Goal: Task Accomplishment & Management: Manage account settings

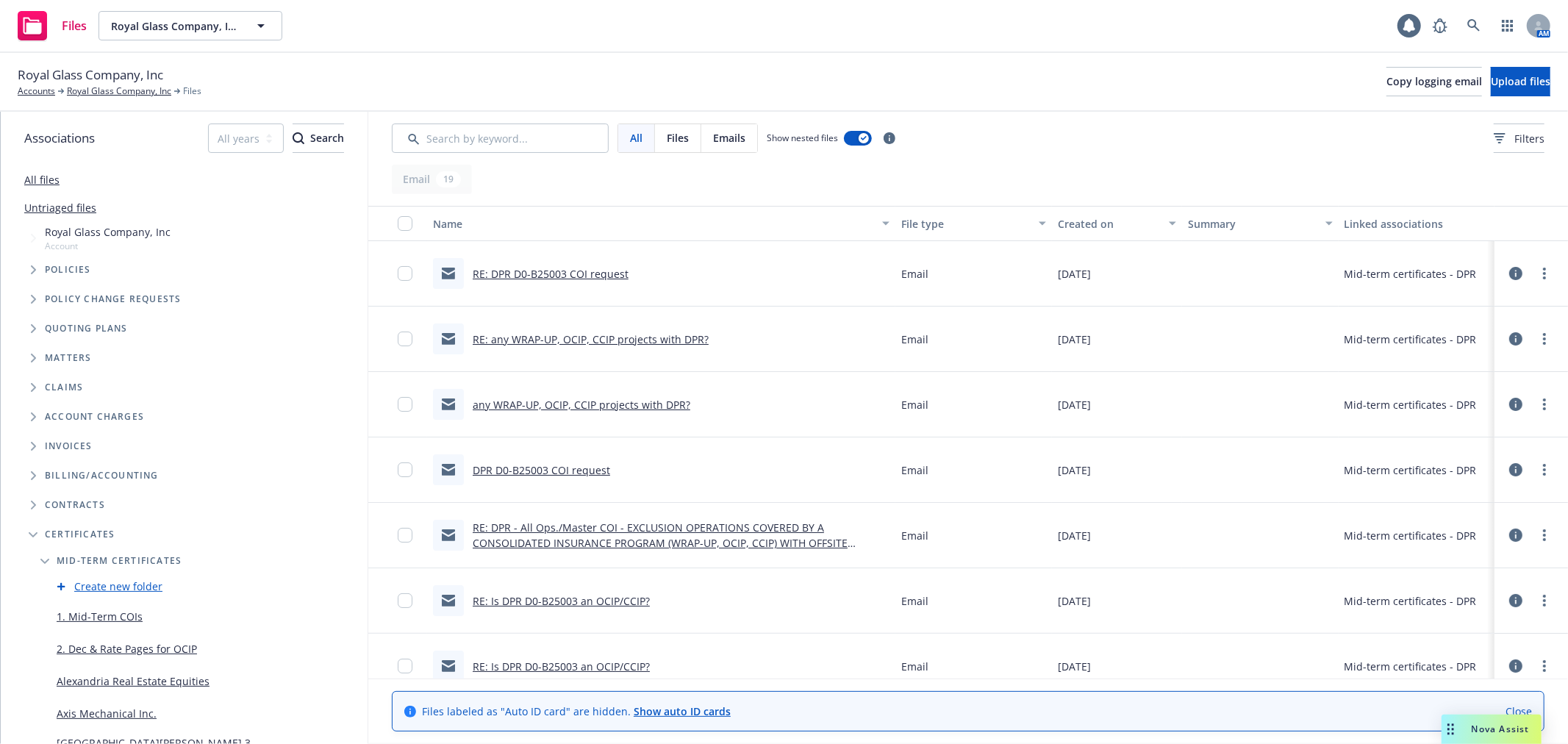
scroll to position [326, 0]
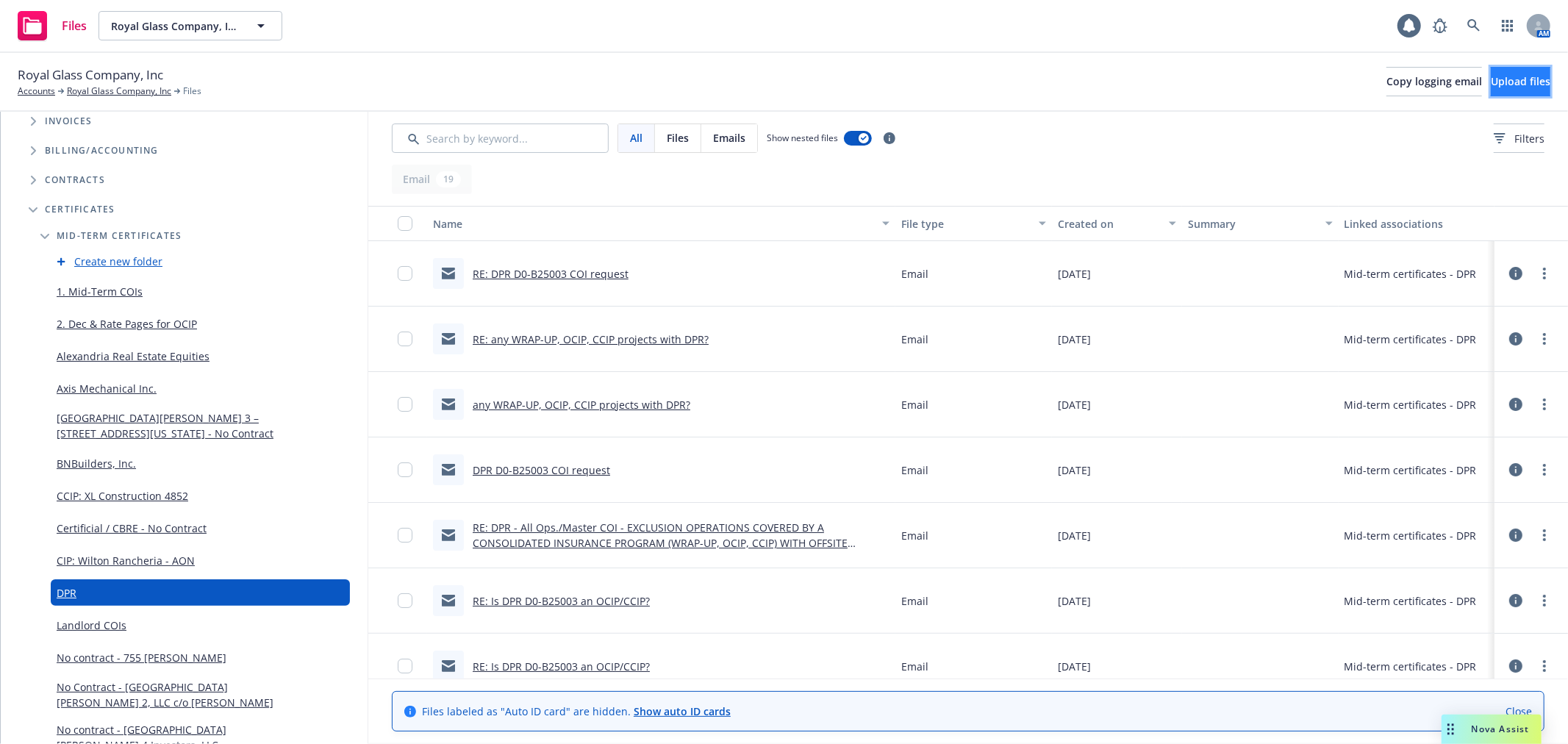
click at [1499, 89] on span "Upload files" at bounding box center [1521, 82] width 60 height 14
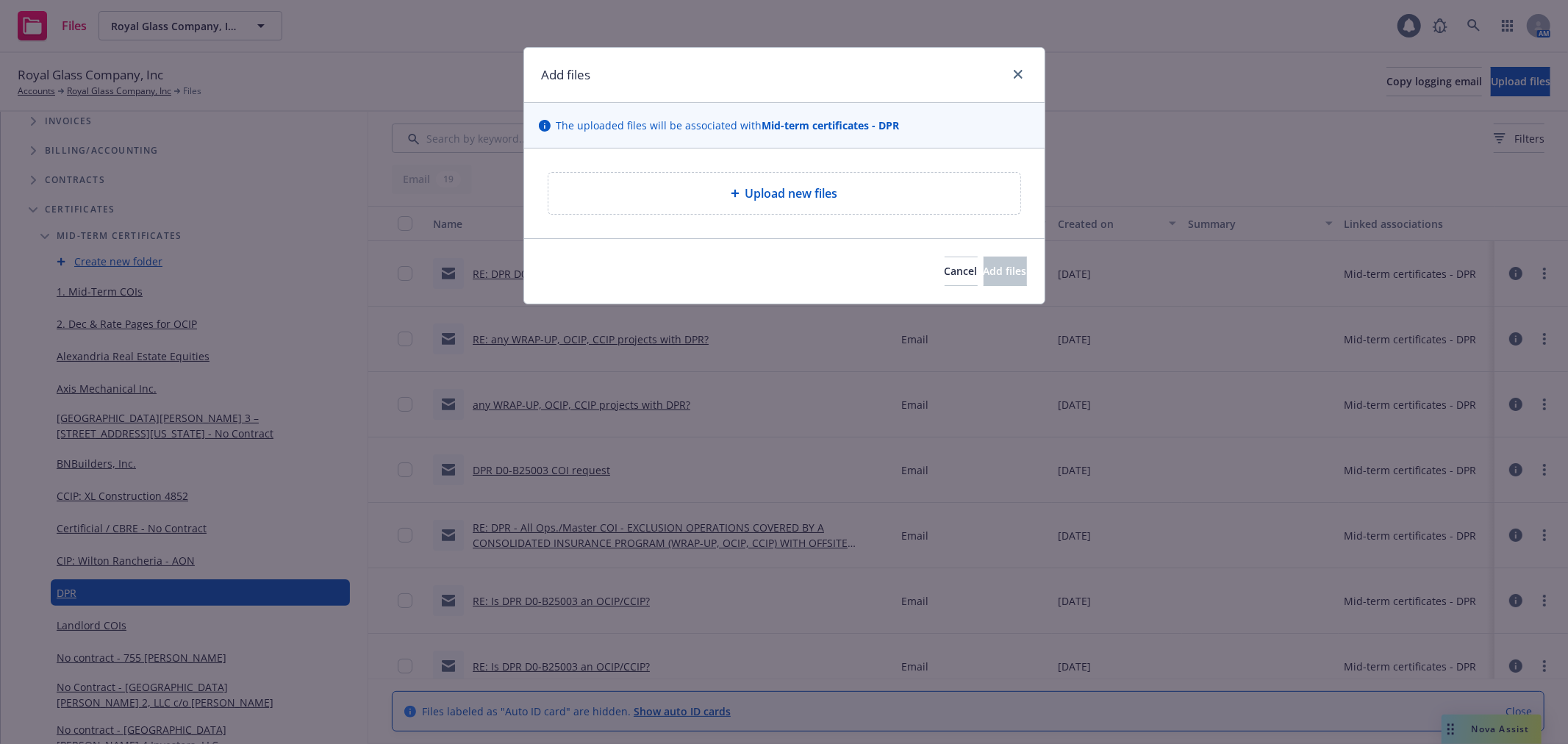
click at [830, 189] on span "Upload new files" at bounding box center [792, 193] width 93 height 18
type textarea "x"
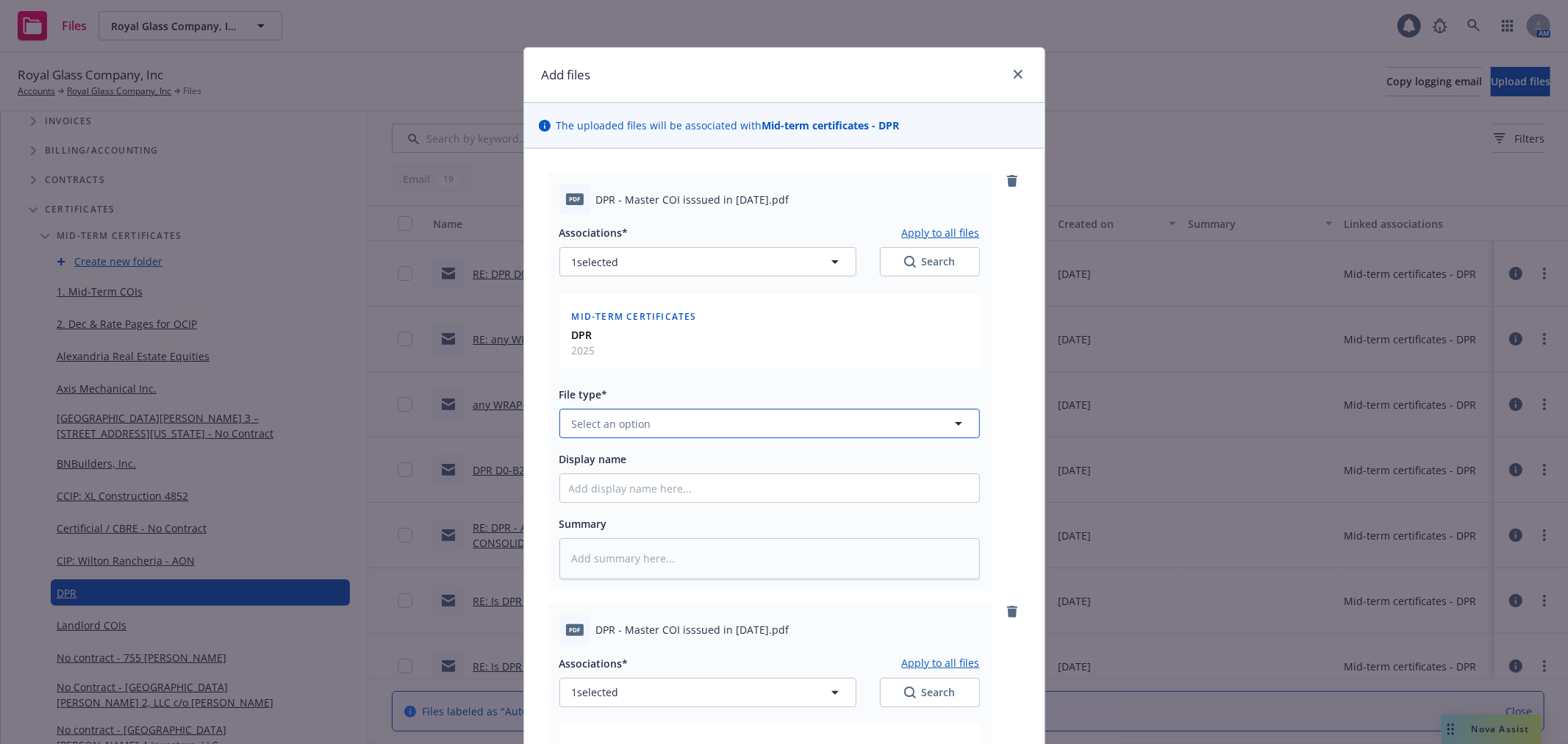
click at [620, 423] on span "Select an option" at bounding box center [612, 424] width 79 height 16
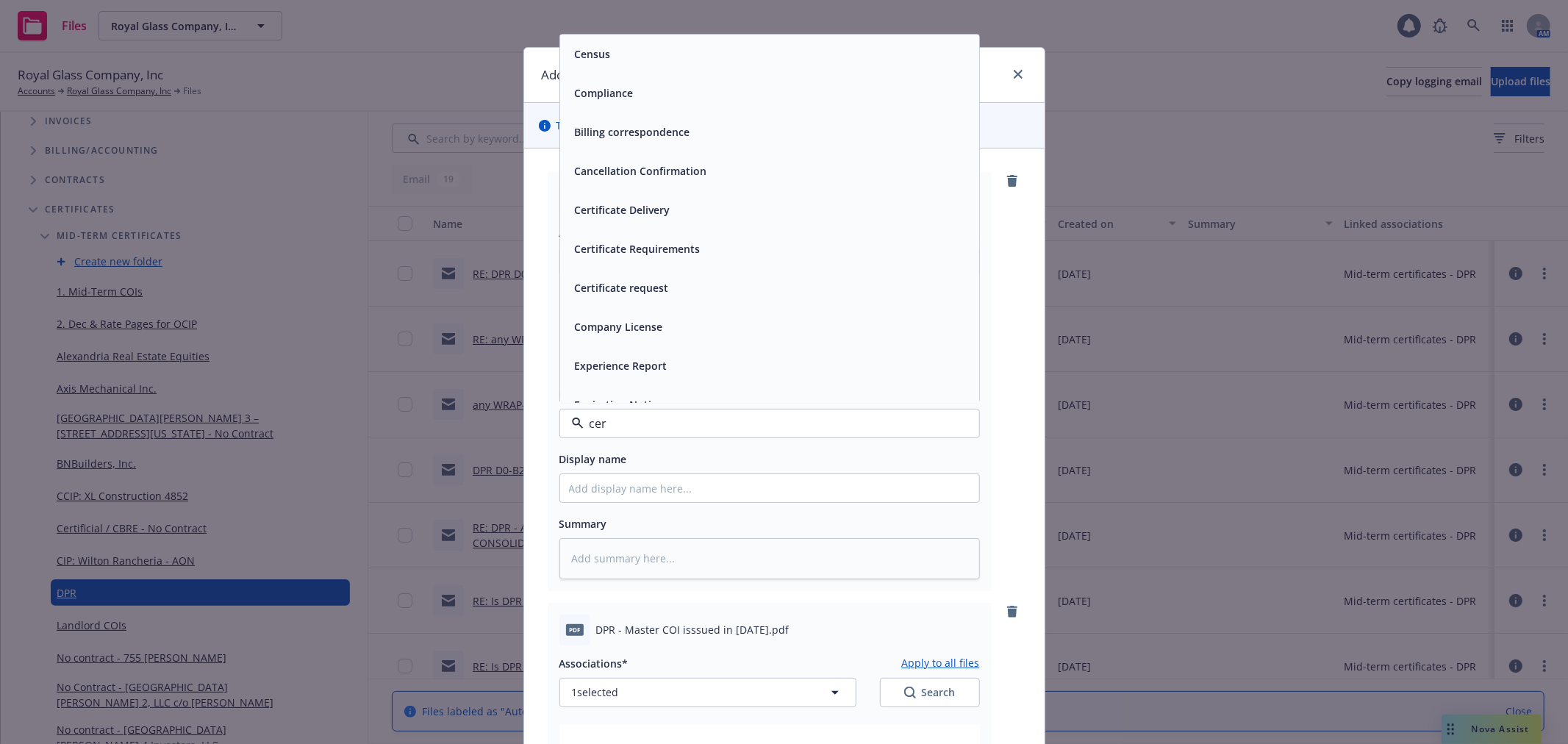
type input "cert"
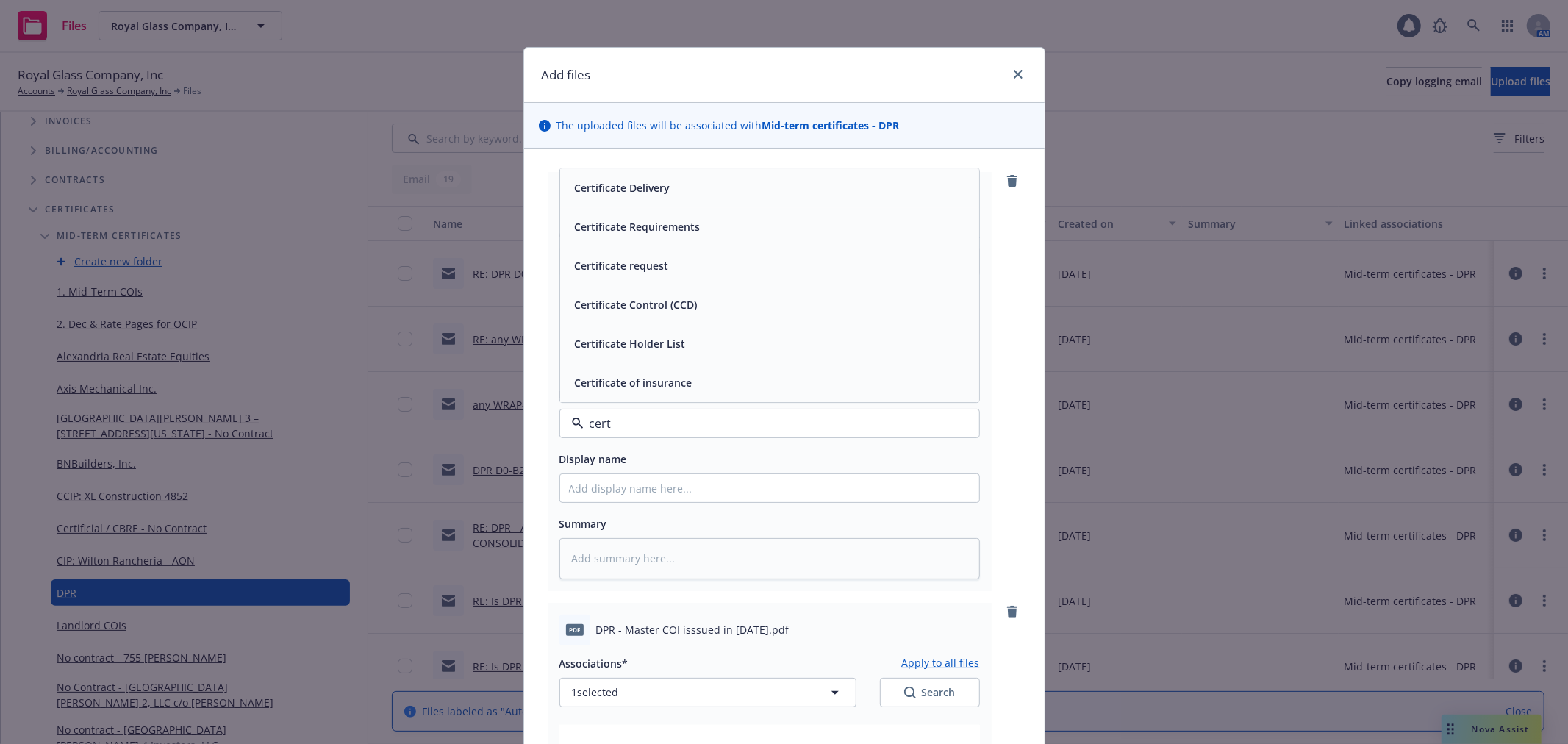
drag, startPoint x: 667, startPoint y: 383, endPoint x: 713, endPoint y: 381, distance: 46.0
click at [669, 383] on span "Certificate of insurance" at bounding box center [634, 383] width 118 height 16
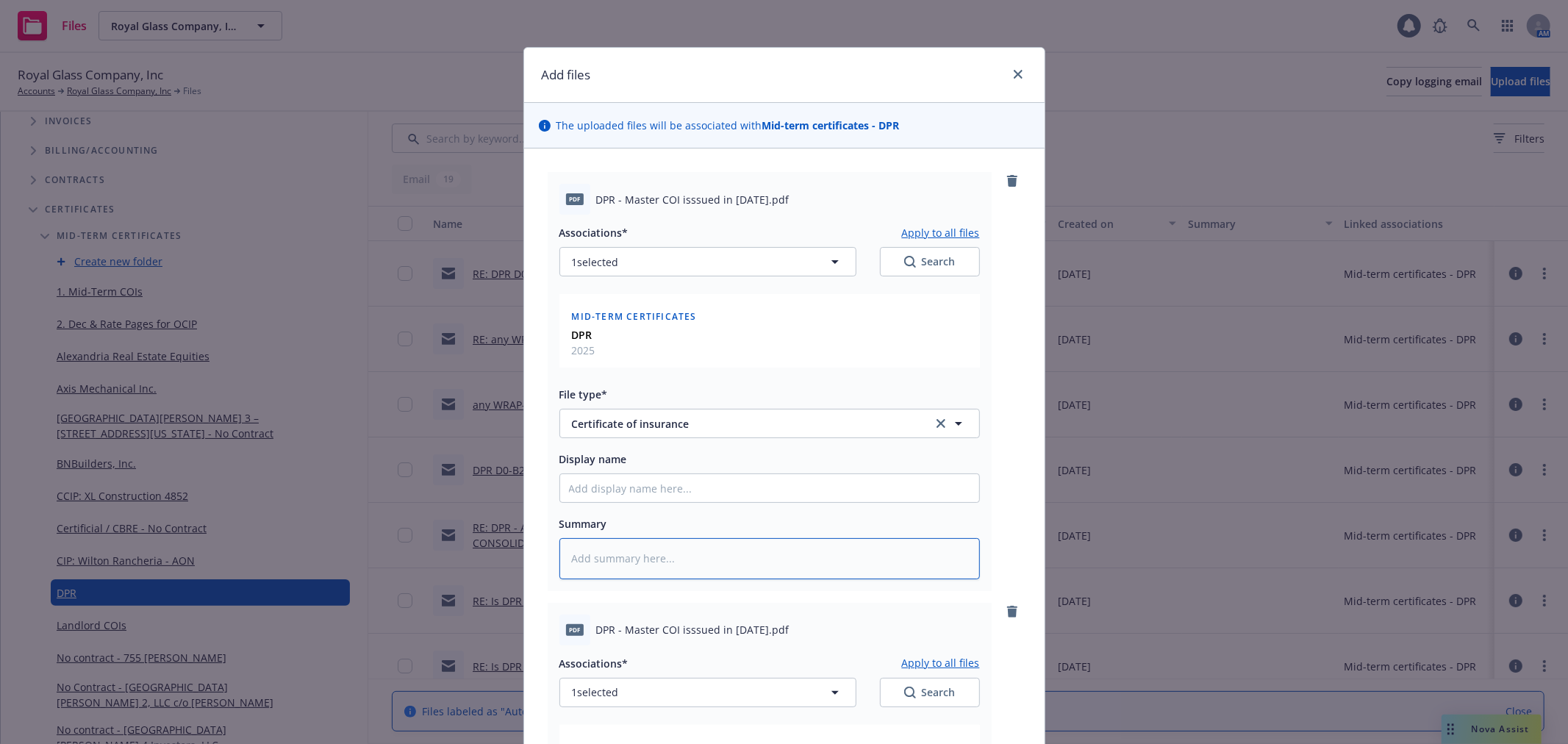
click at [707, 568] on textarea at bounding box center [769, 558] width 421 height 40
type textarea "x"
type textarea "i"
type textarea "x"
type textarea "is"
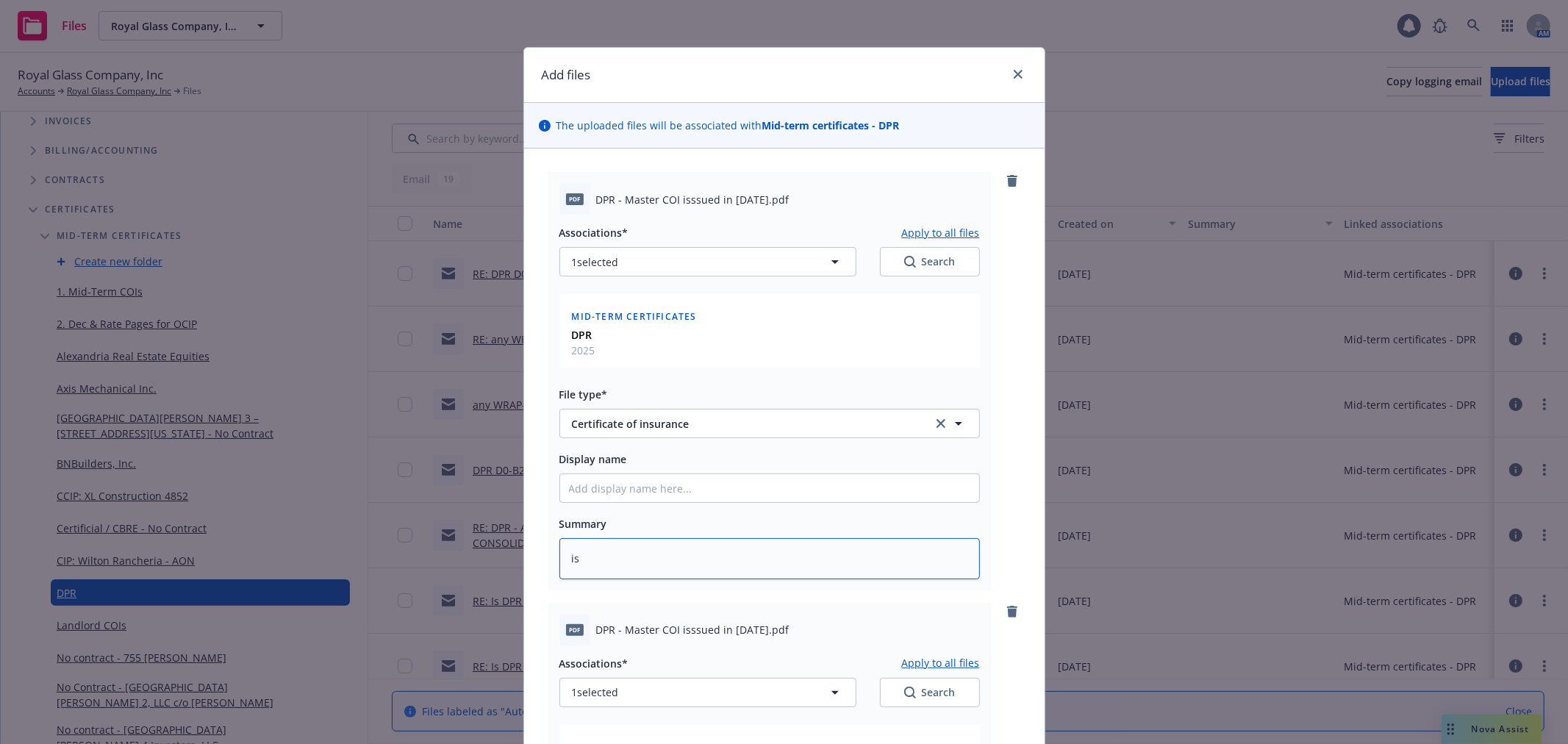
type textarea "x"
type textarea "issu"
type textarea "x"
type textarea "issue"
type textarea "x"
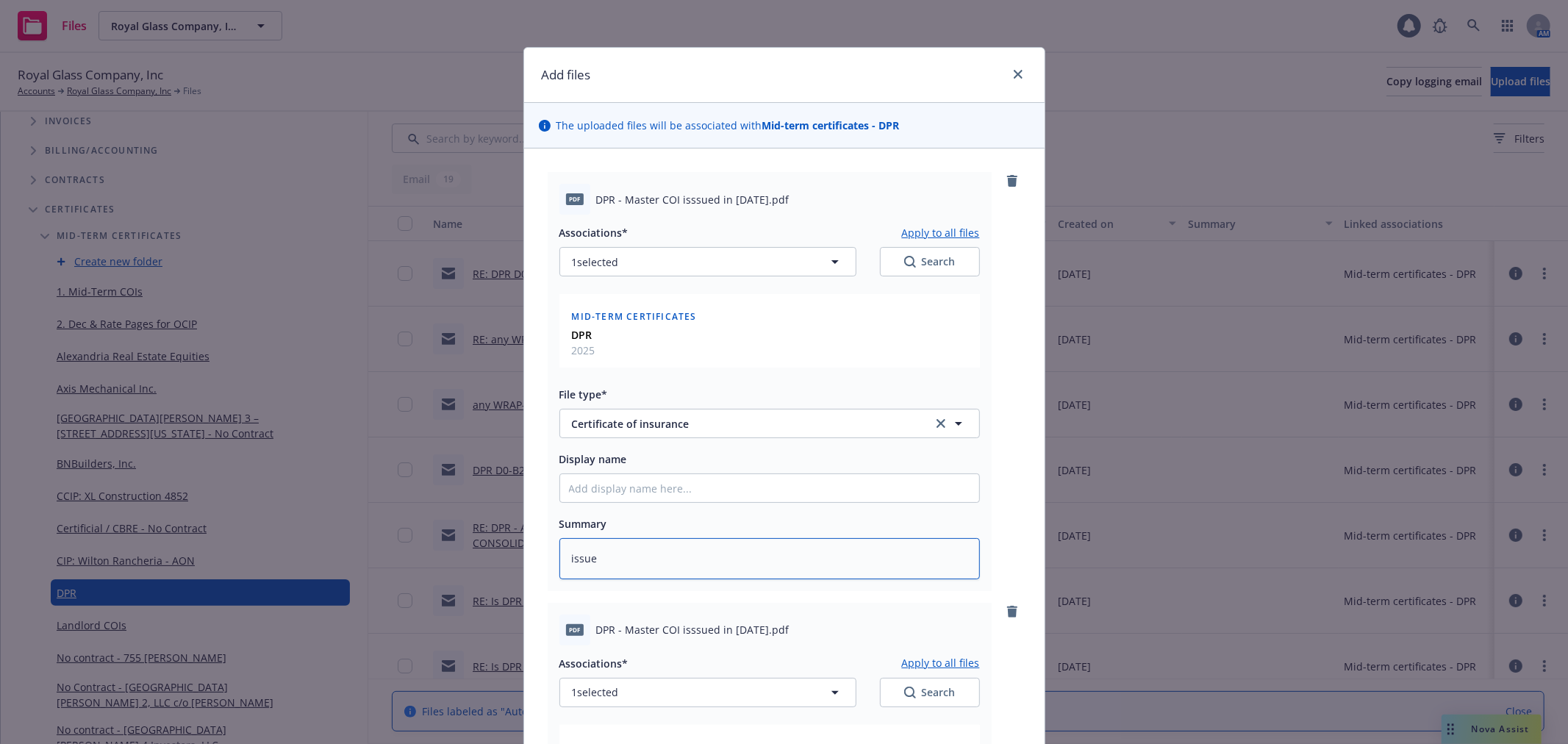
type textarea "issued"
type textarea "x"
type textarea "issued"
type textarea "x"
type textarea "issued i"
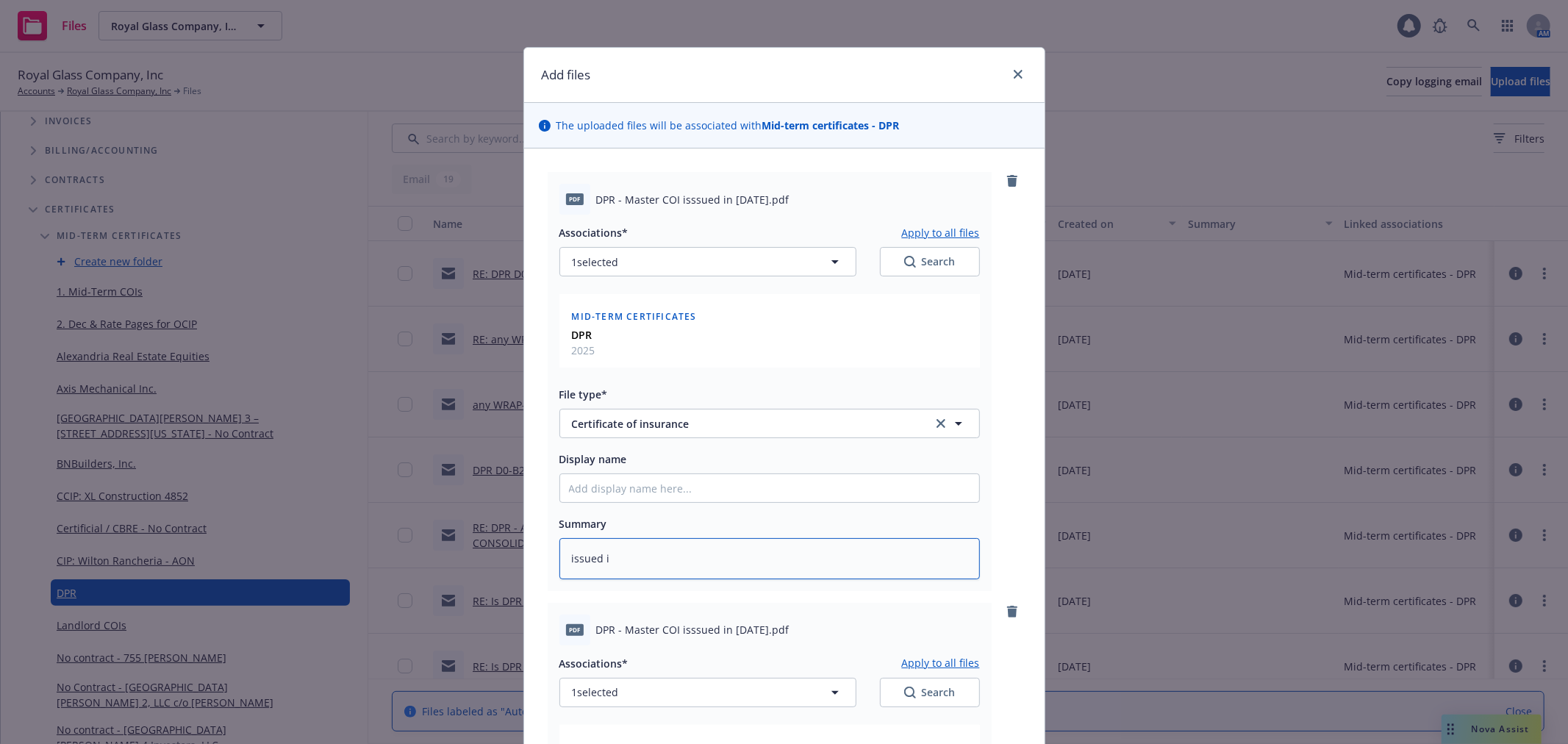
type textarea "x"
type textarea "issued in"
type textarea "x"
type textarea "issued in"
type textarea "x"
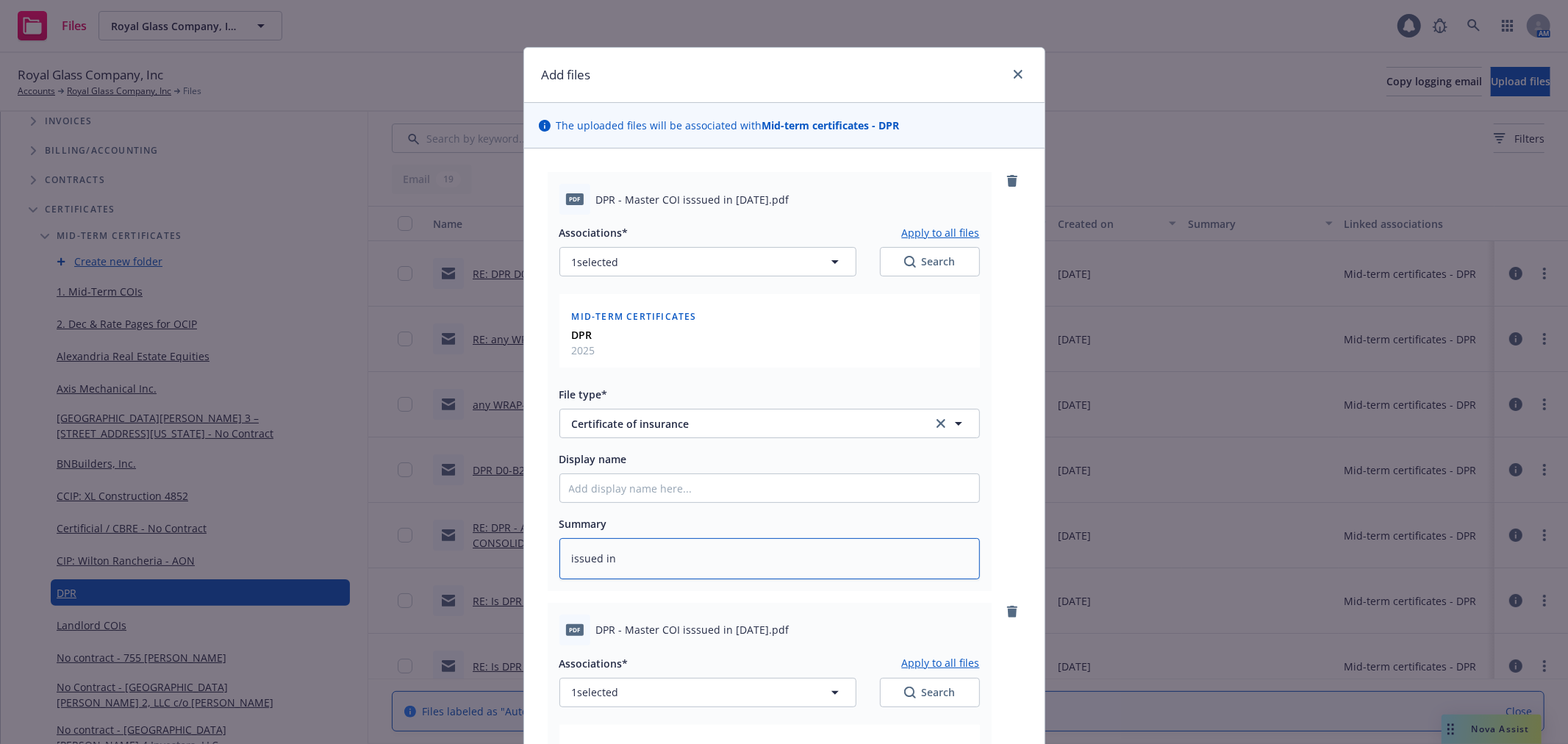
type textarea "issued in e"
type textarea "x"
type textarea "issued in ece"
type textarea "x"
type textarea "issued in ecer"
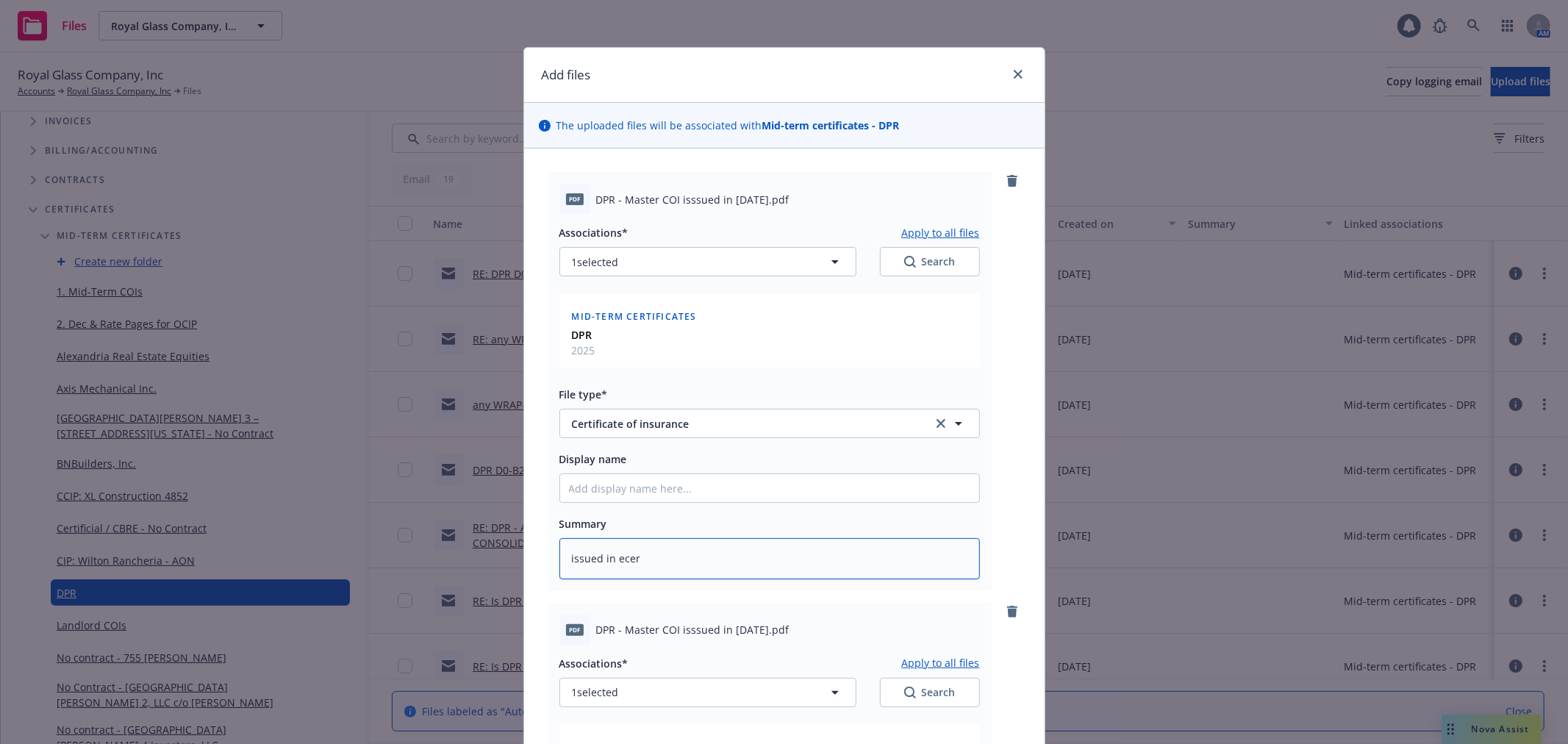
type textarea "x"
type textarea "issued in ecert"
type textarea "x"
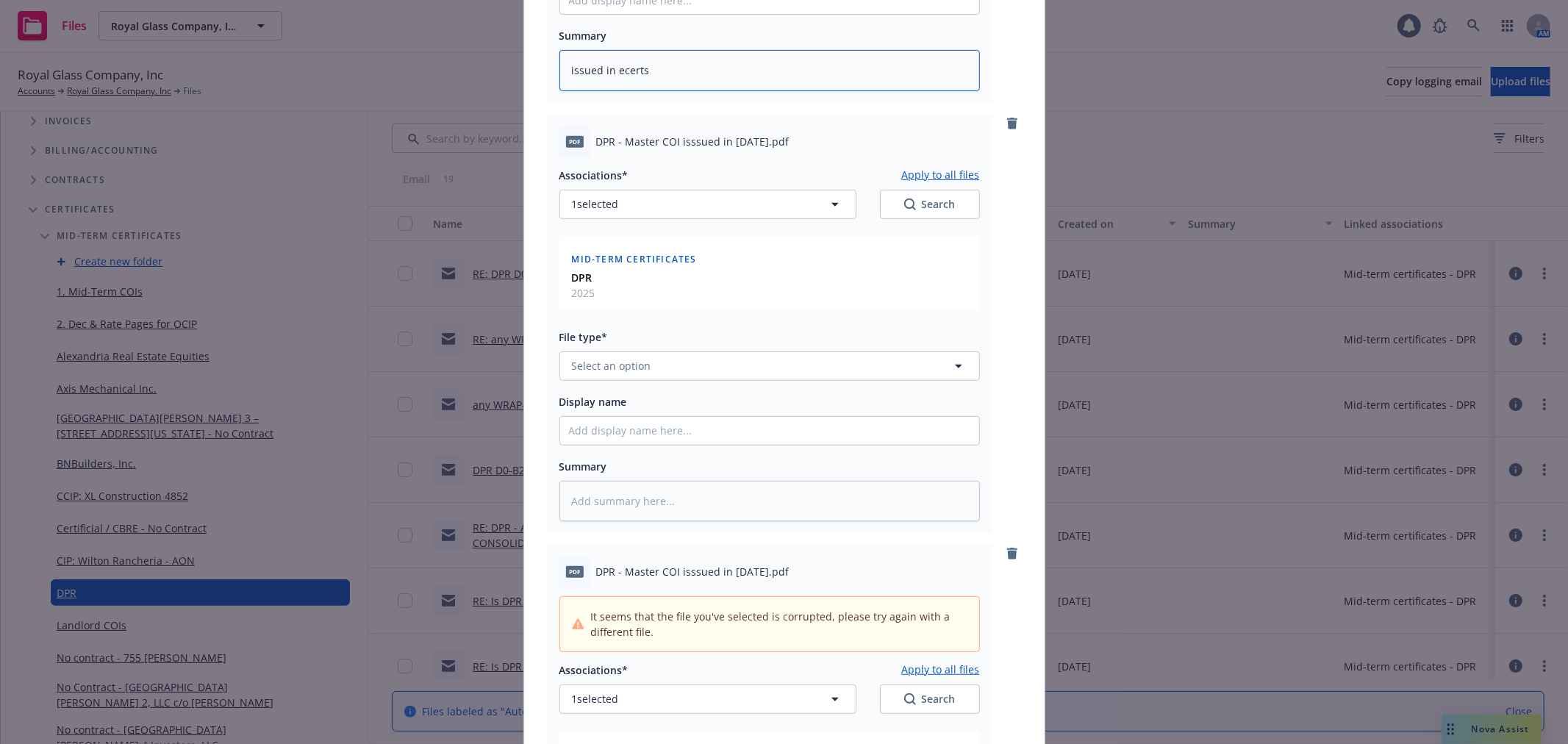
scroll to position [490, 0]
type textarea "issued in ecerts"
click at [694, 376] on button "Select an option" at bounding box center [769, 365] width 421 height 30
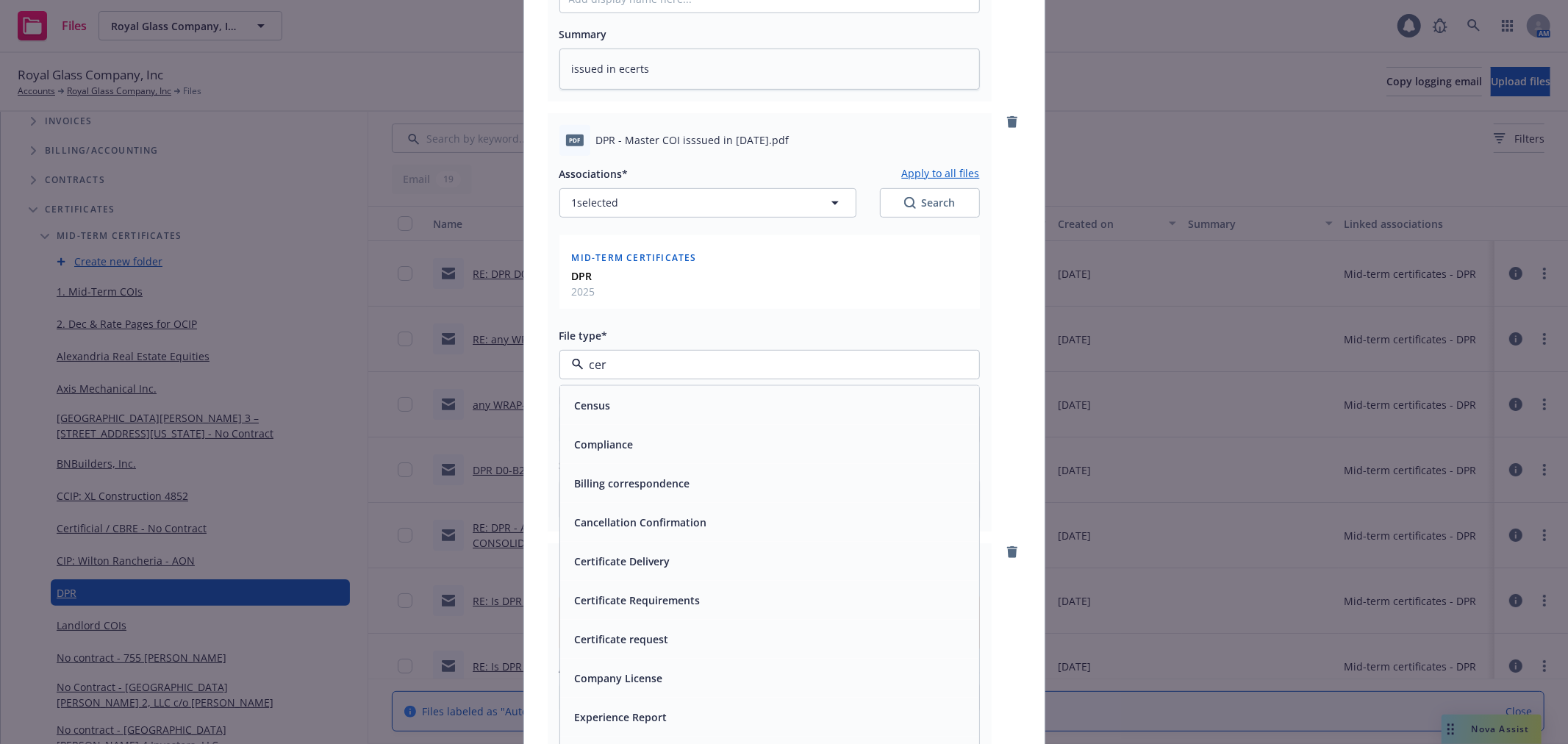
type input "cert"
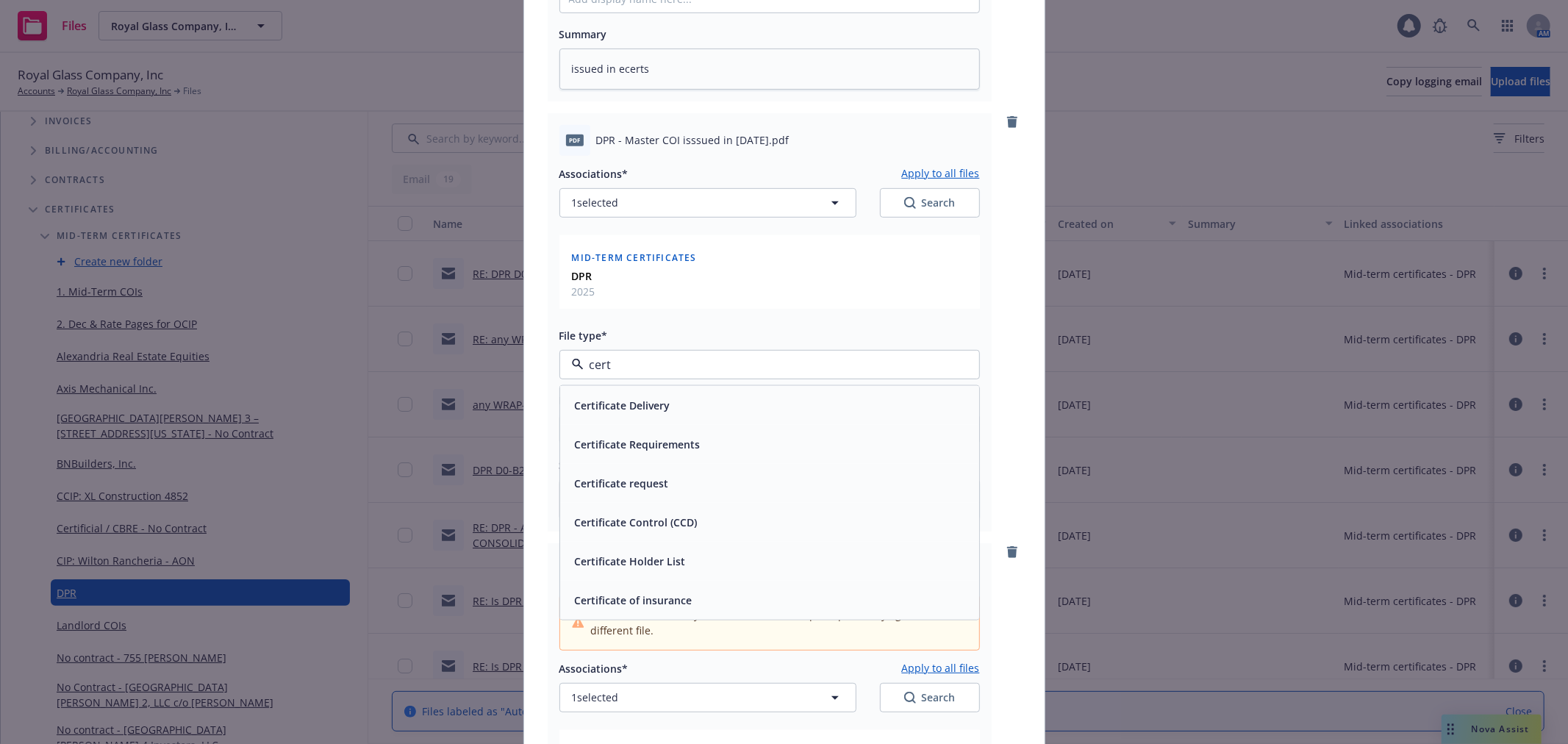
click at [726, 590] on div "Certificate of insurance" at bounding box center [769, 599] width 401 height 21
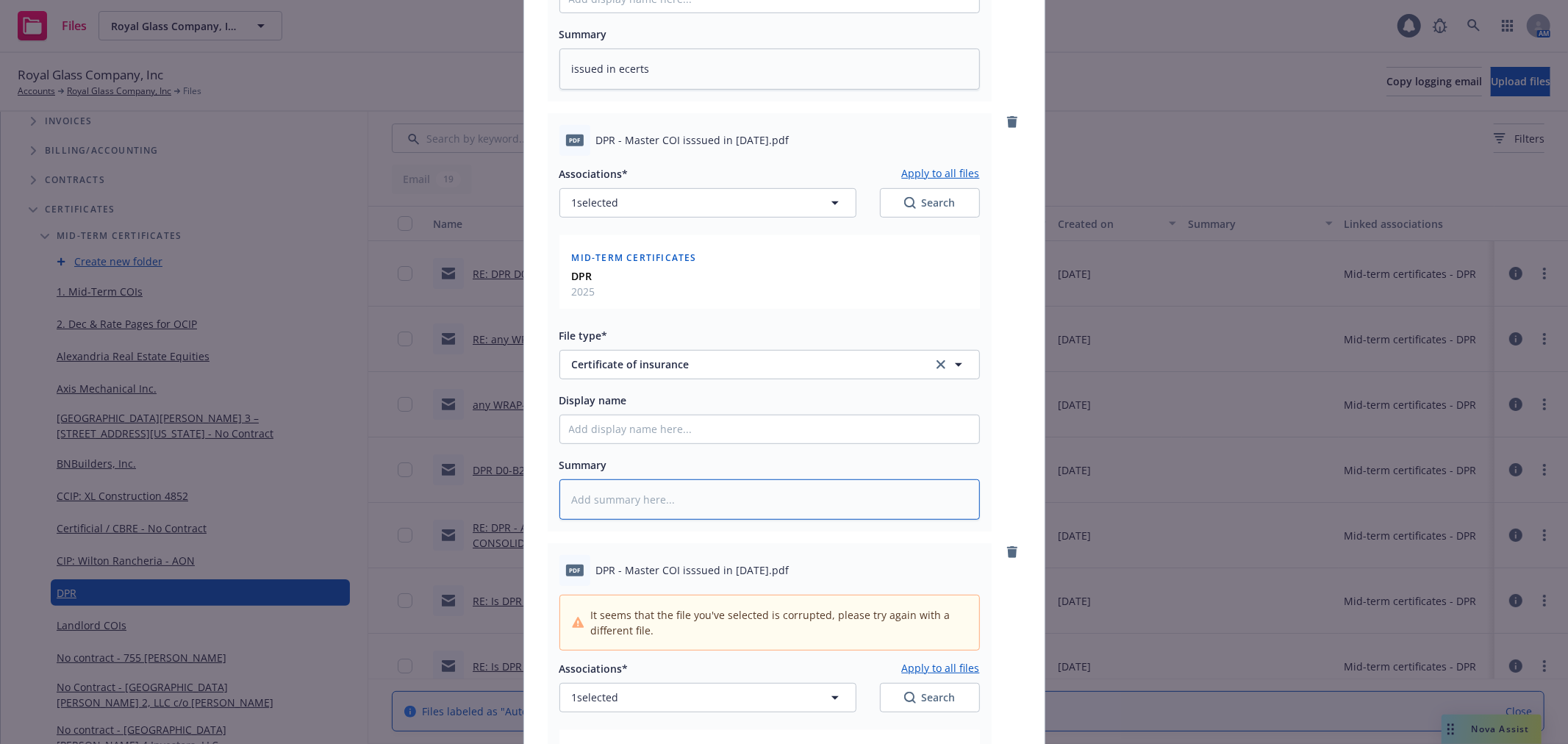
click at [716, 513] on textarea at bounding box center [769, 499] width 421 height 40
type textarea "x"
type textarea "i"
type textarea "x"
type textarea "is"
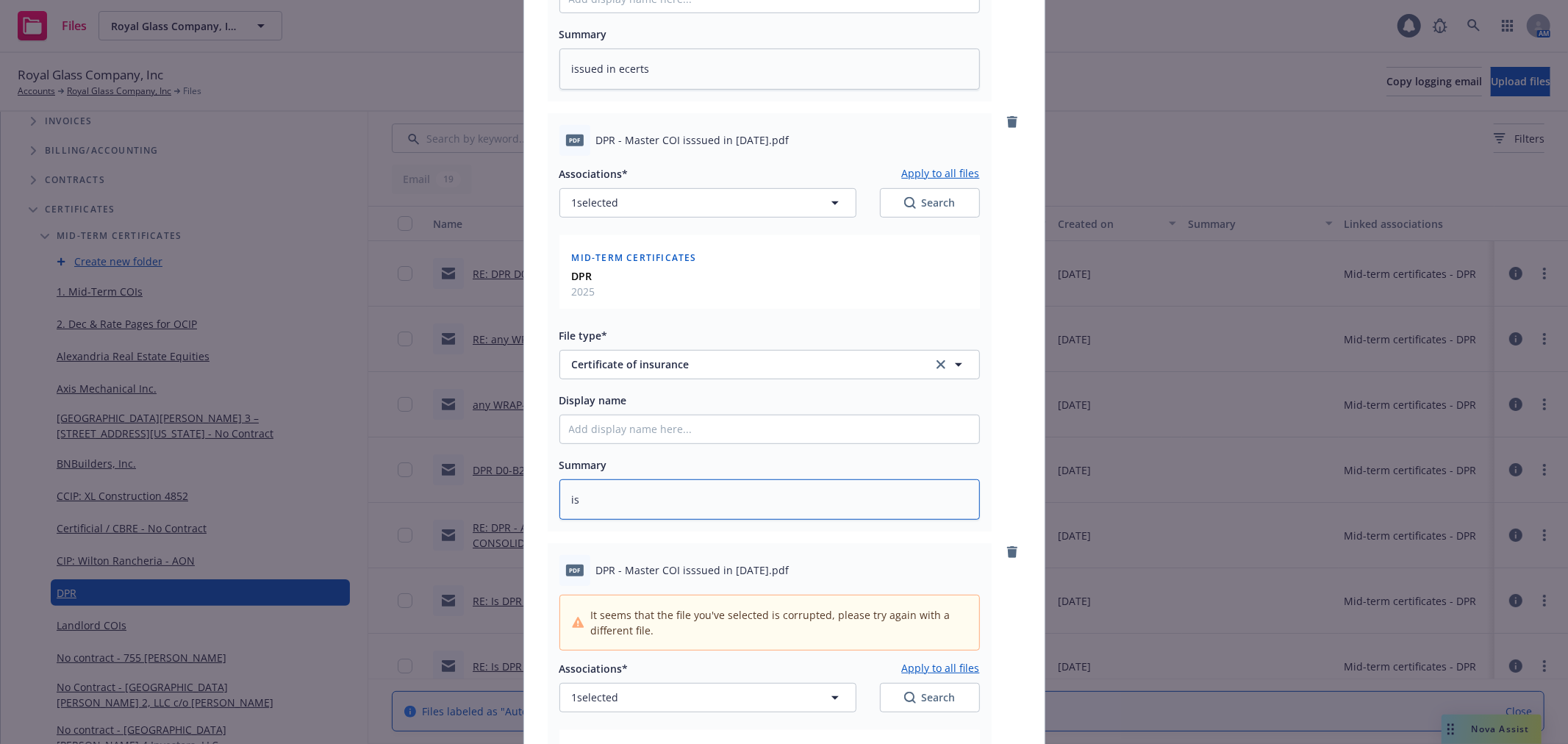
type textarea "x"
type textarea "iss"
type textarea "x"
type textarea "issu"
type textarea "x"
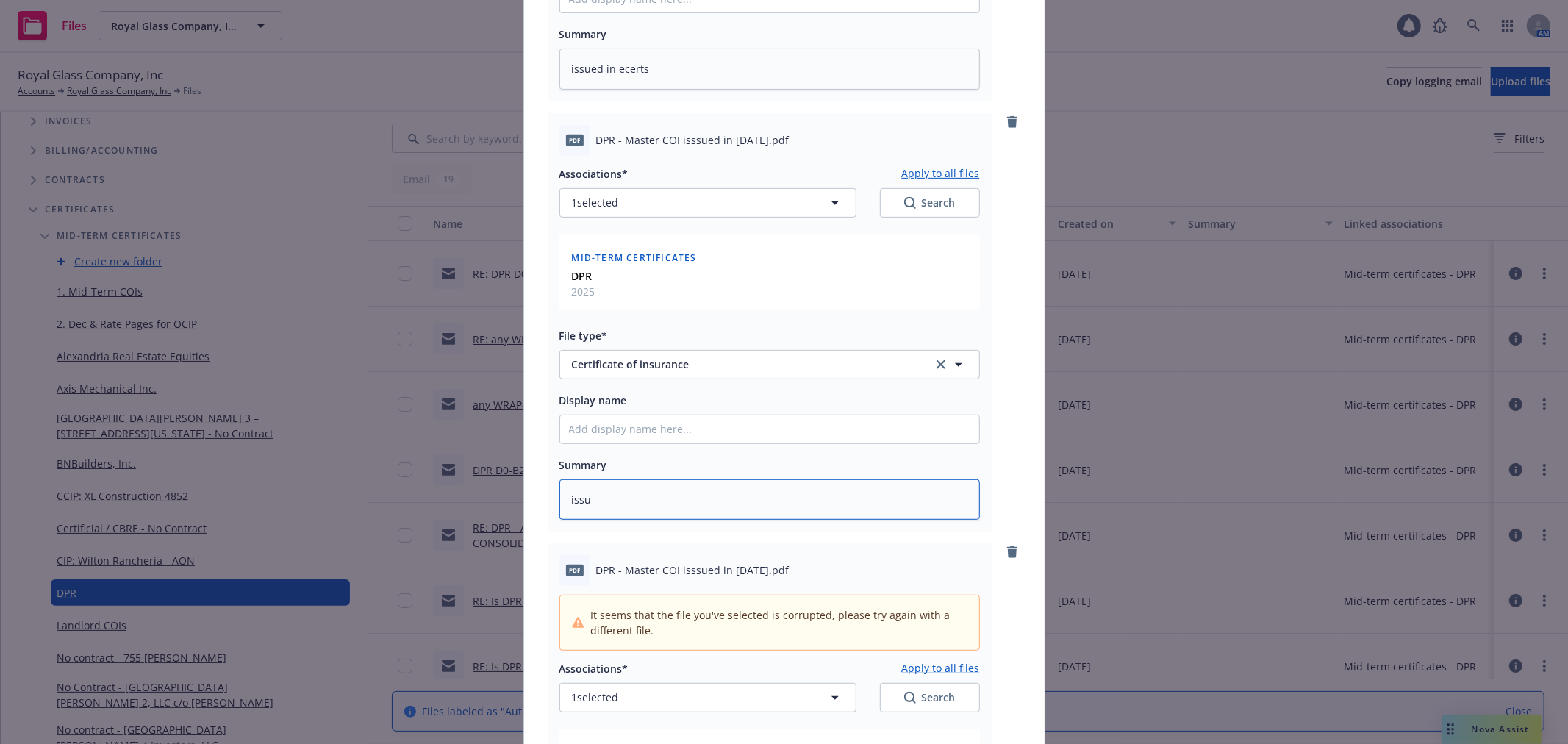
type textarea "issue"
type textarea "x"
type textarea "issued"
type textarea "x"
type textarea "issued"
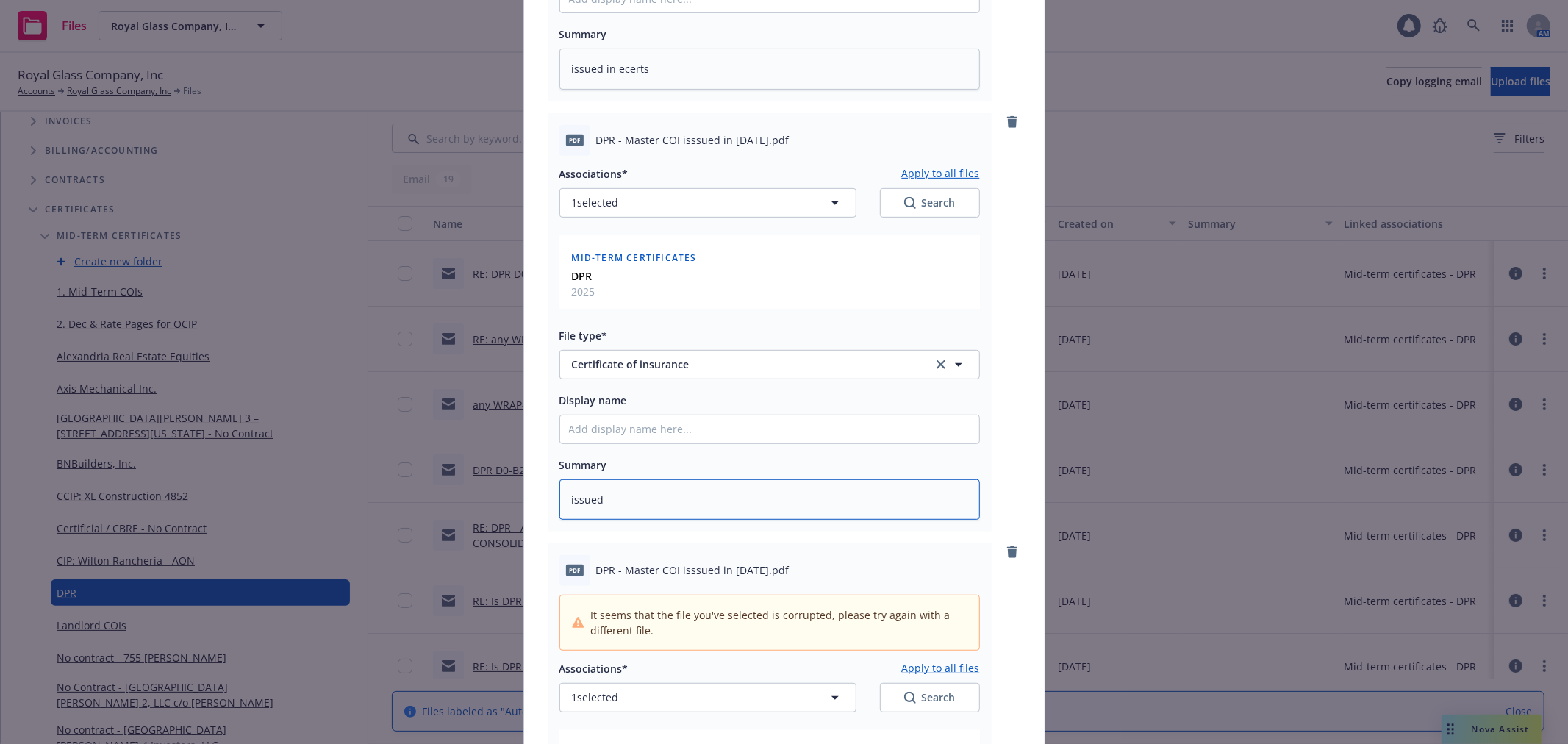
type textarea "x"
type textarea "issued i"
type textarea "x"
type textarea "issued in"
type textarea "x"
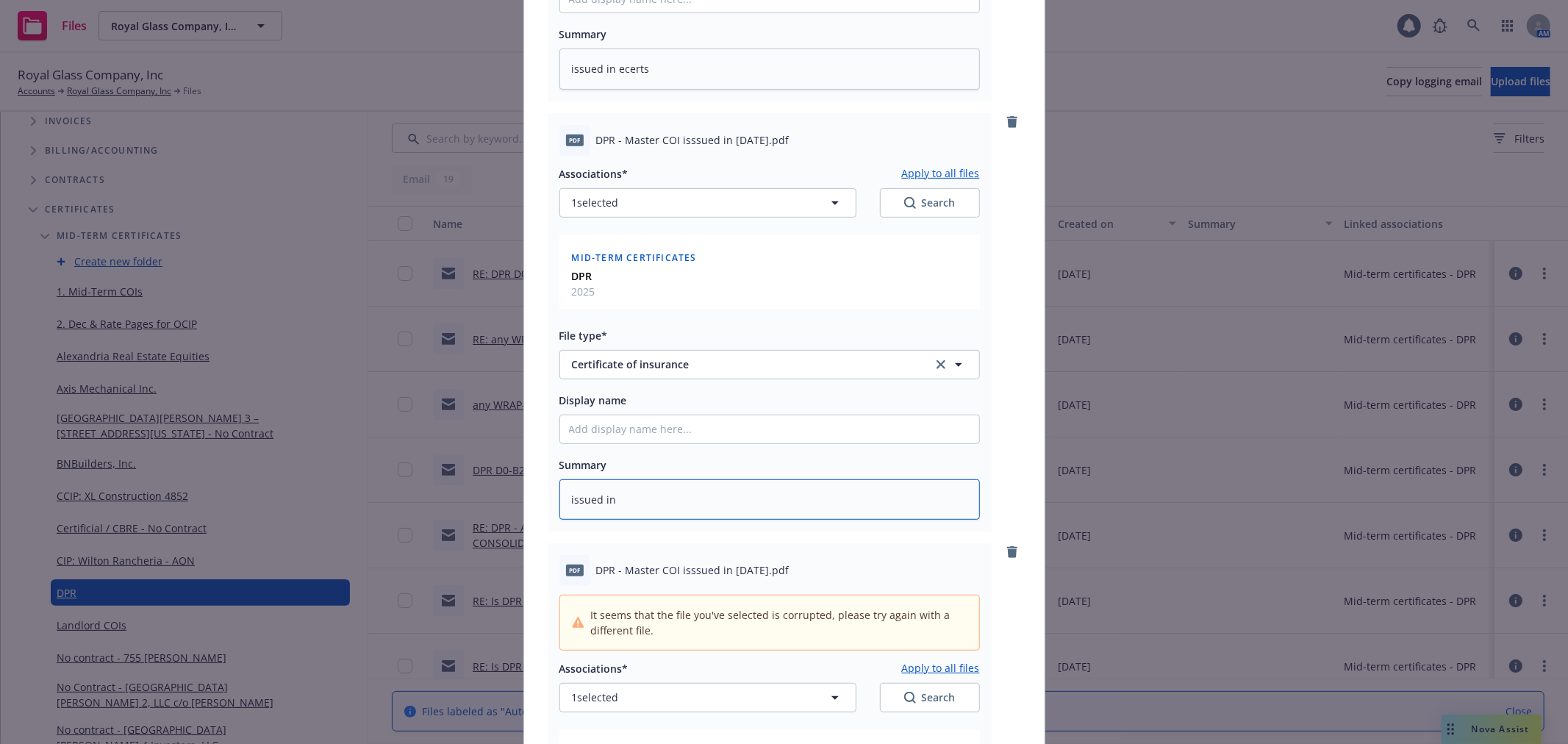
type textarea "issued in"
type textarea "x"
type textarea "issued in e"
type textarea "x"
type textarea "issued in ec"
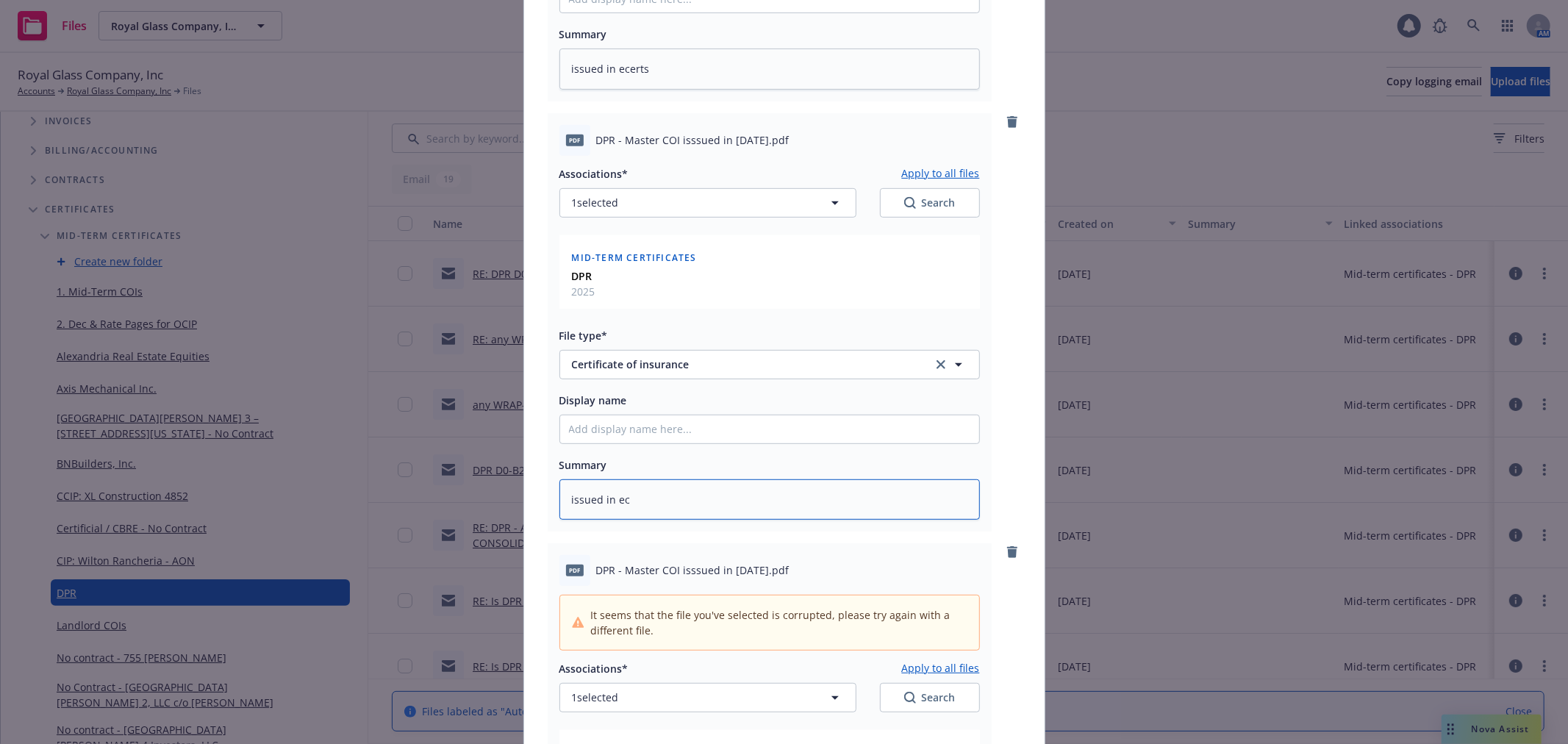
type textarea "x"
type textarea "issued in ece"
type textarea "x"
type textarea "issued in ecer"
type textarea "x"
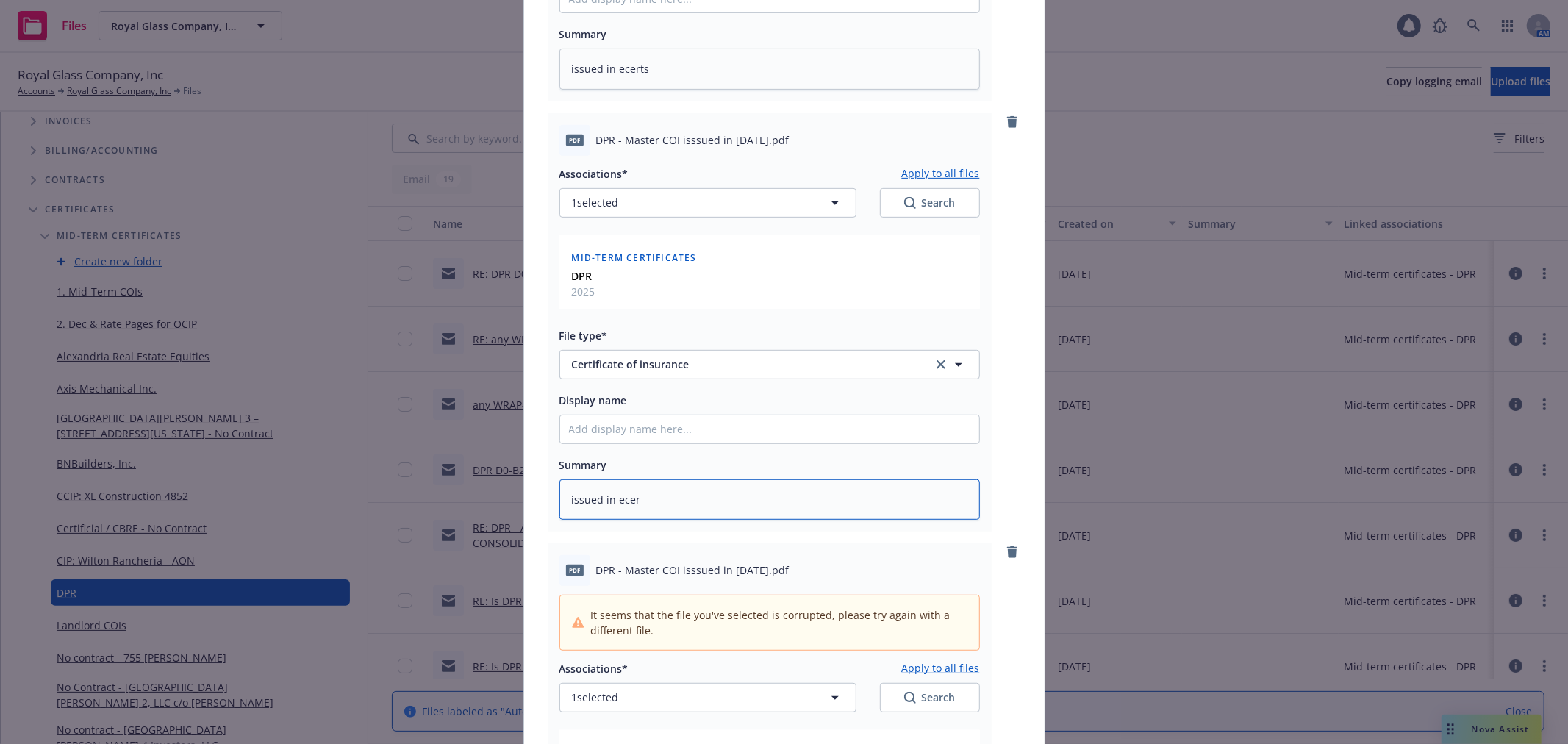
type textarea "issued in ecert"
type textarea "x"
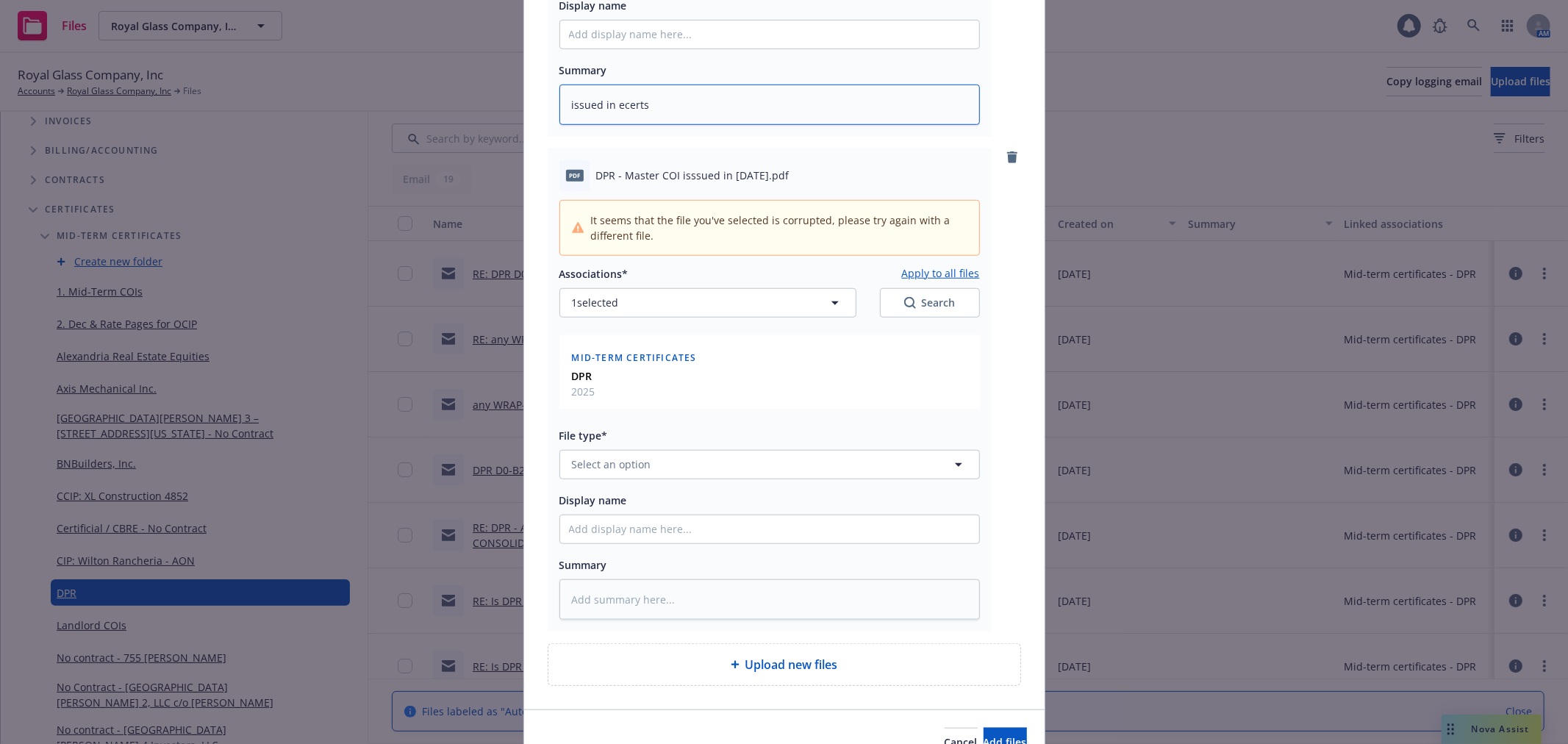
scroll to position [898, 0]
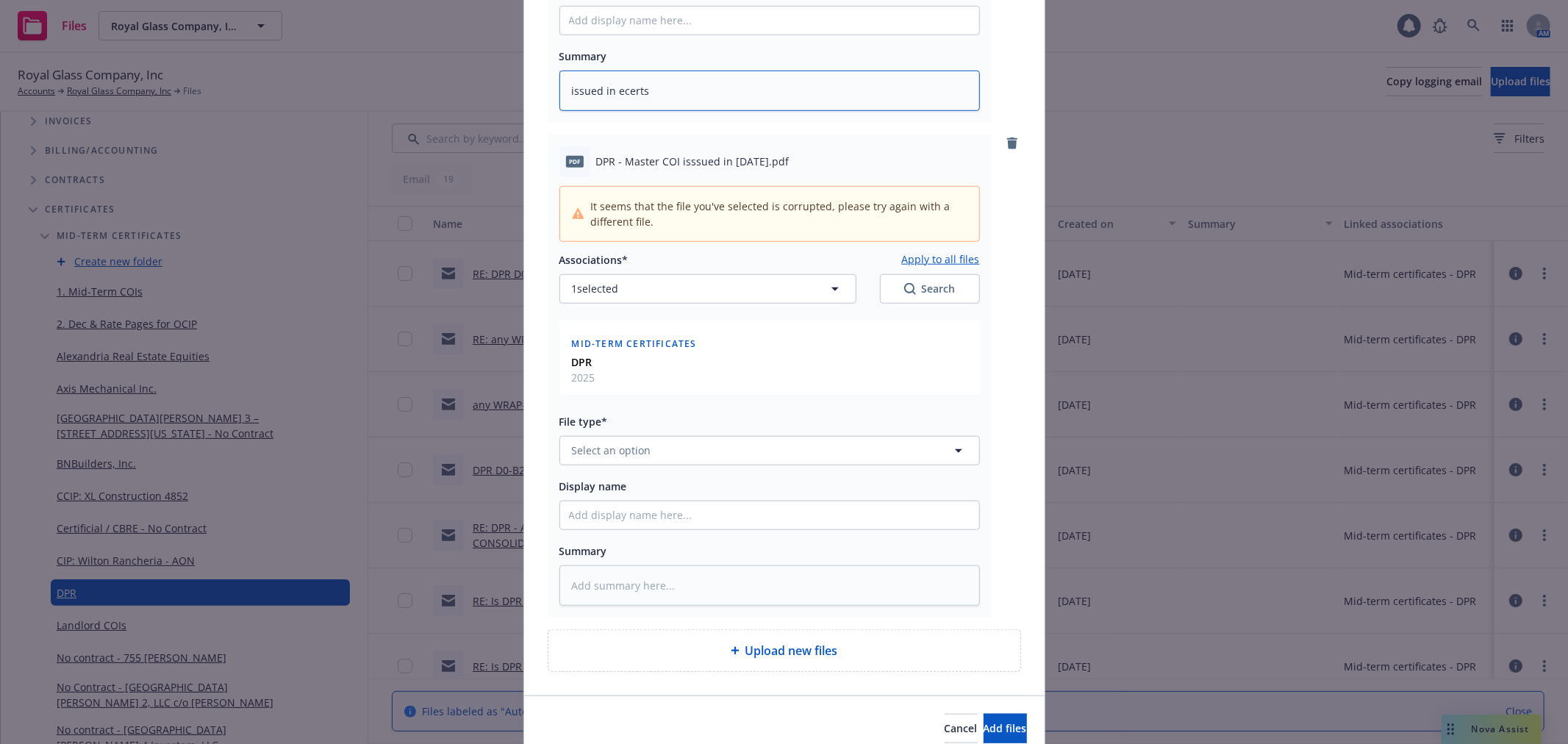
type textarea "issued in ecerts"
click at [788, 458] on button "Select an option" at bounding box center [769, 451] width 421 height 30
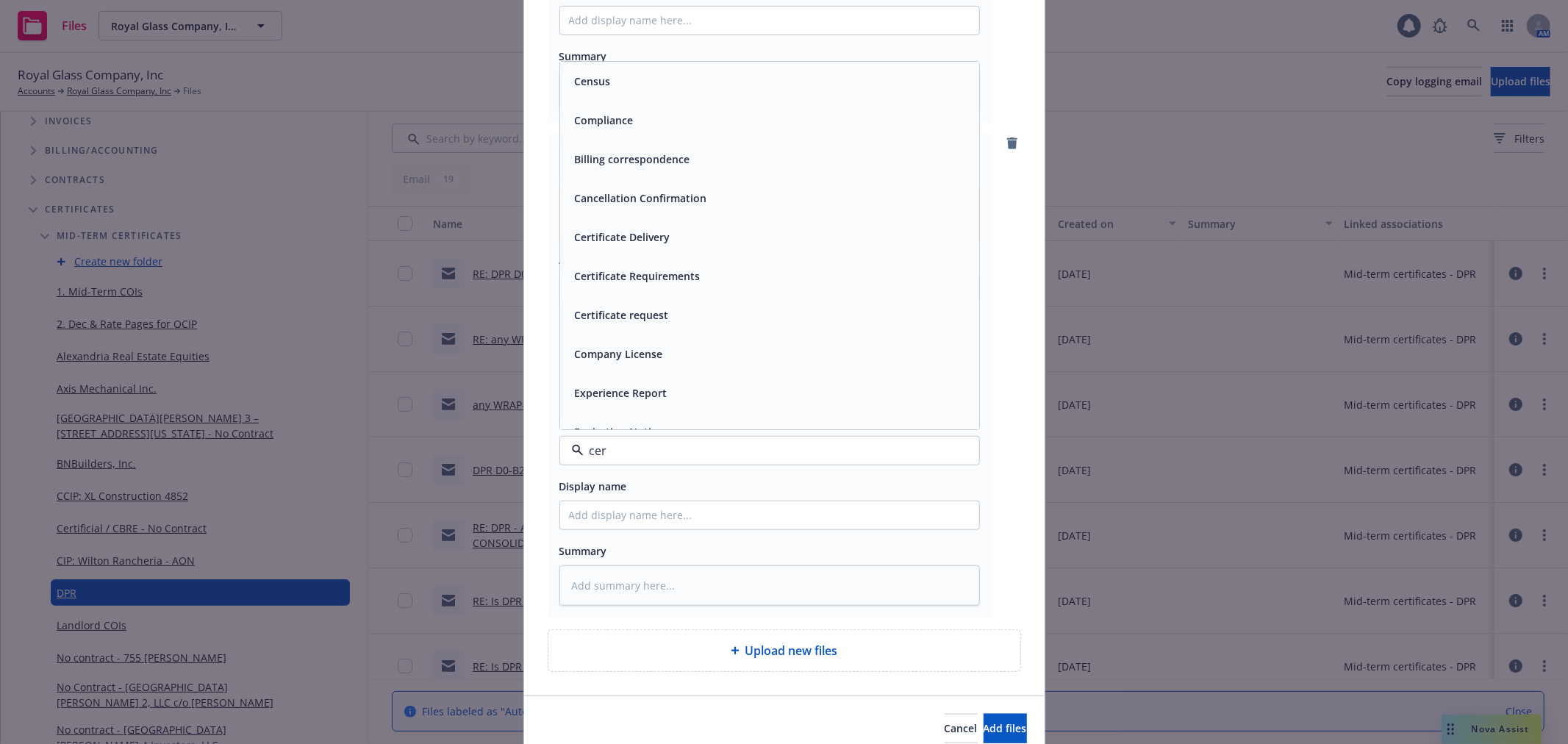
type input "cert"
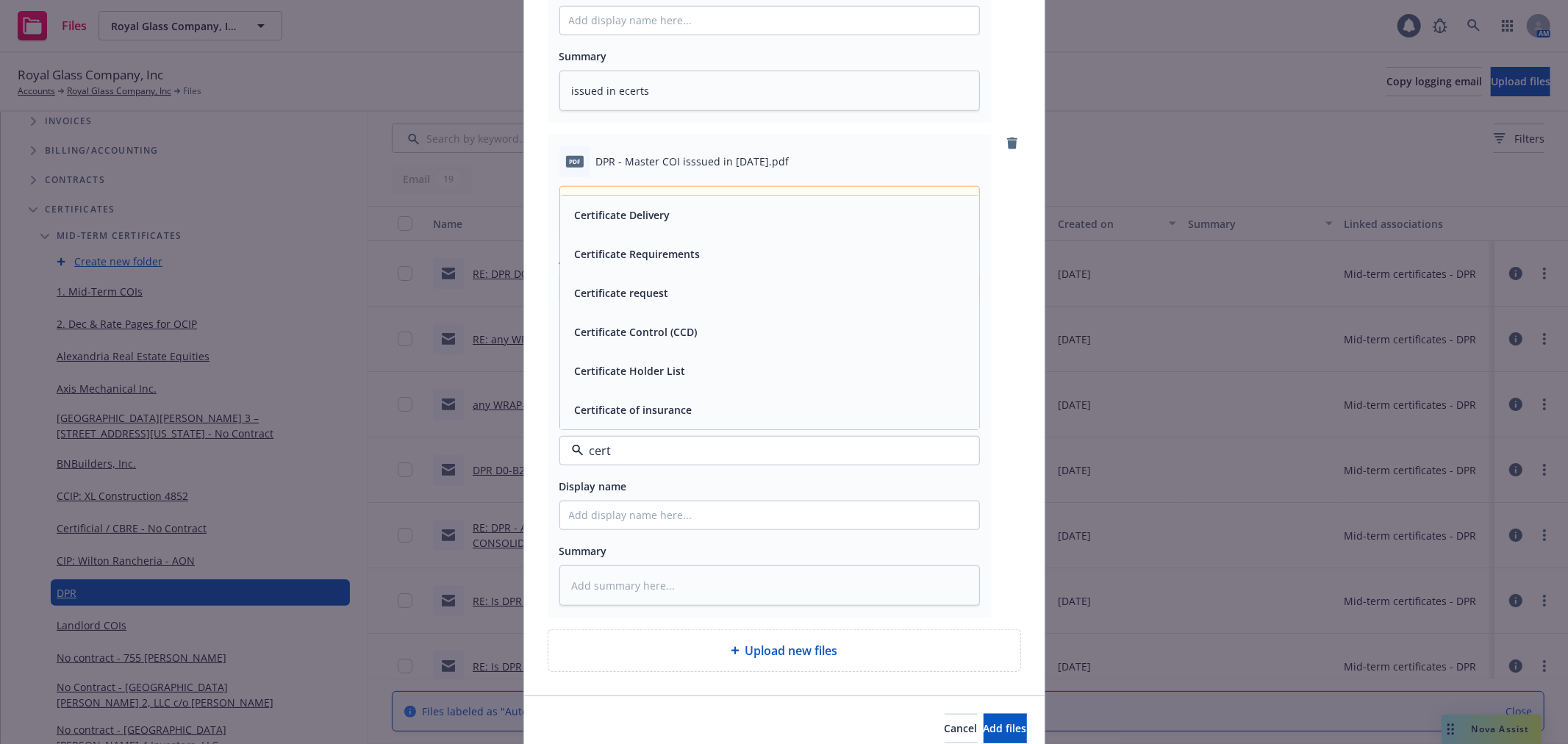
click at [736, 420] on div "Certificate of insurance" at bounding box center [769, 410] width 401 height 21
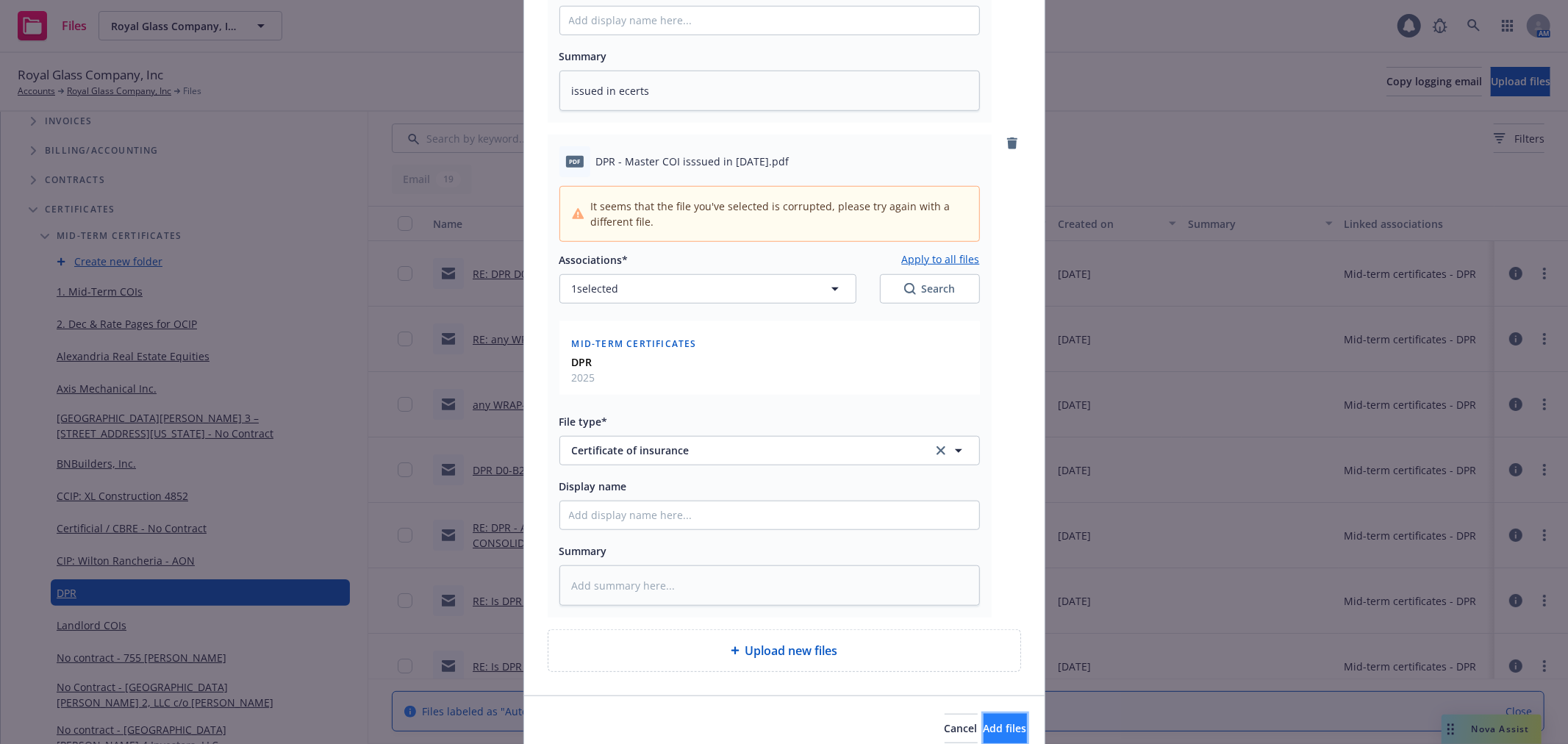
click at [993, 719] on button "Add files" at bounding box center [1005, 728] width 43 height 30
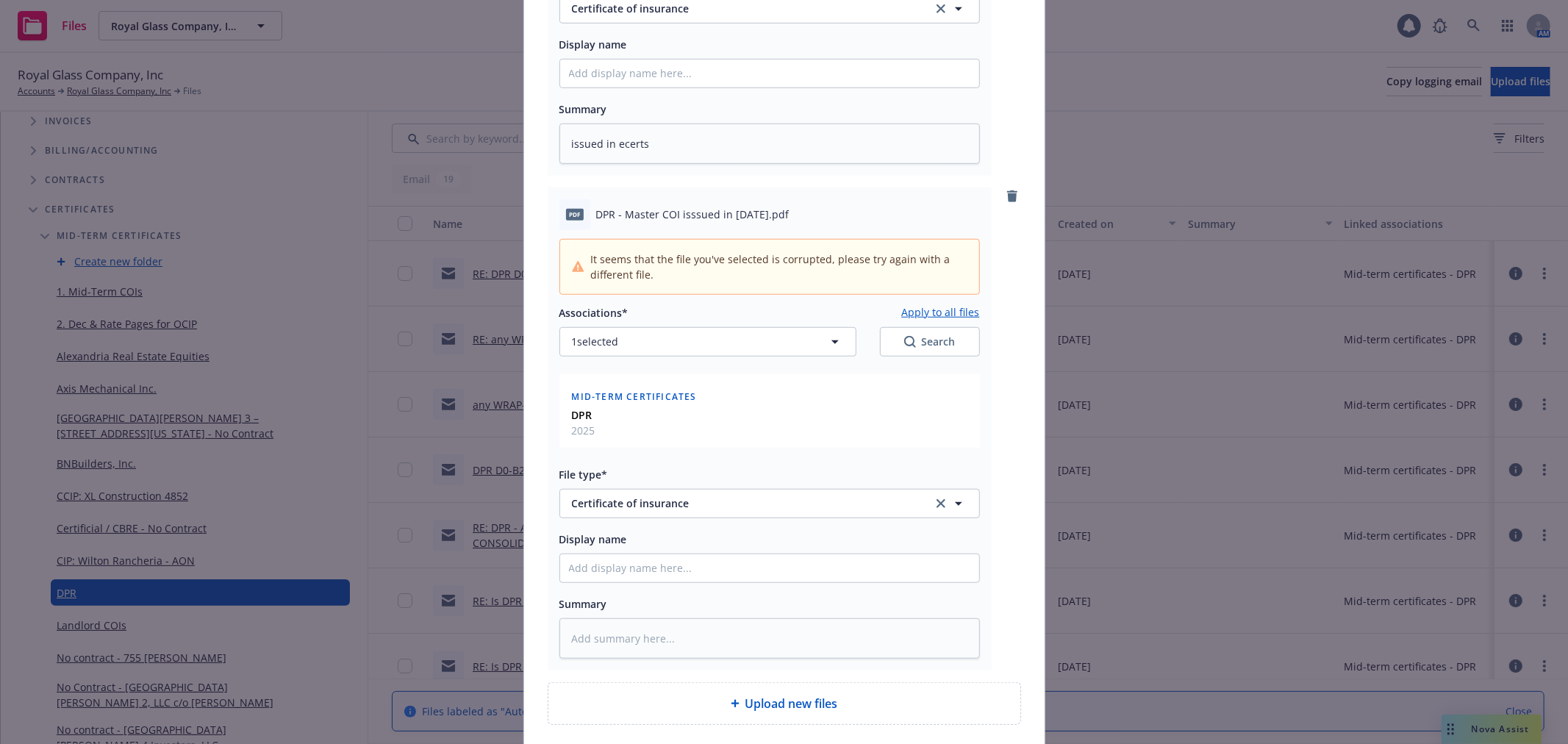
scroll to position [817, 0]
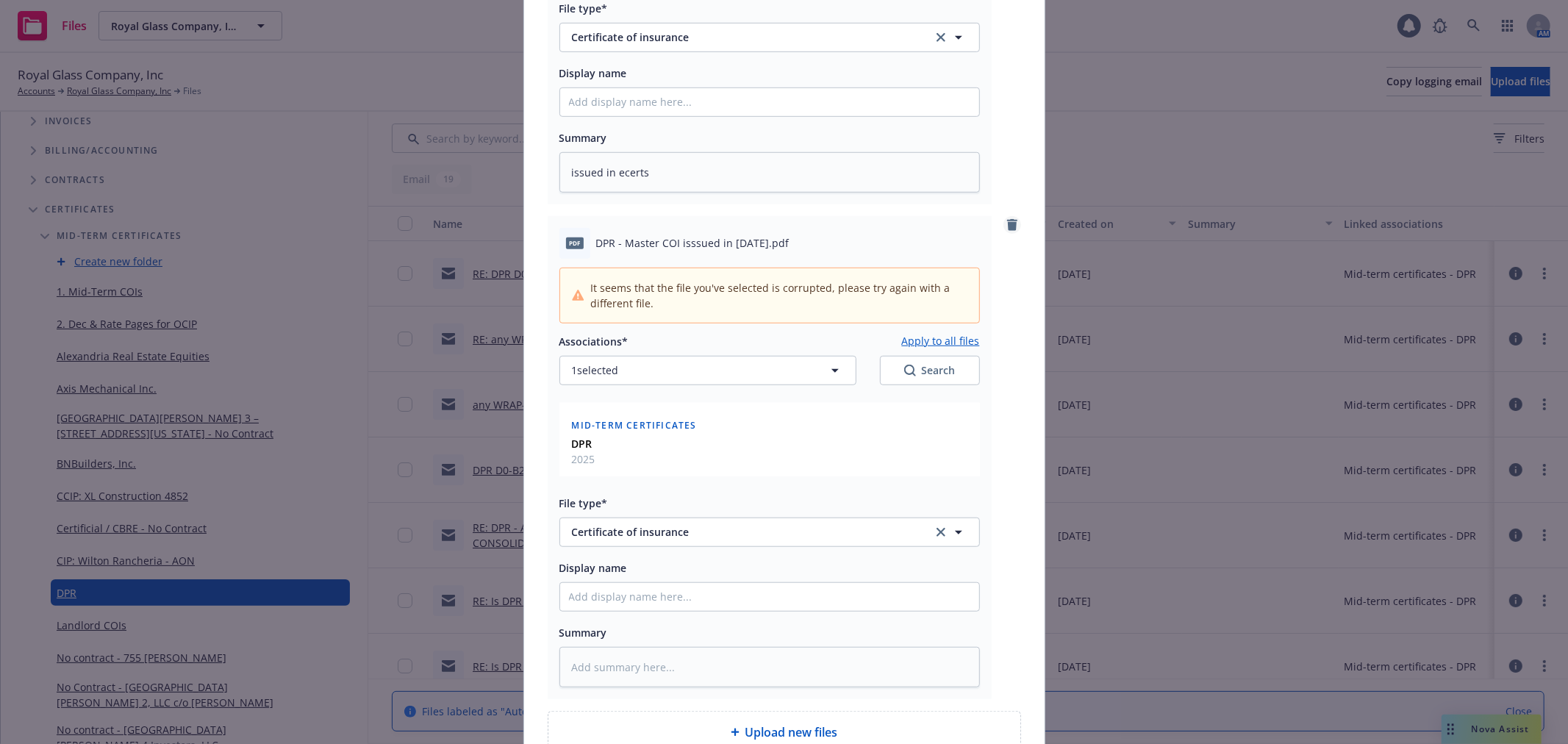
click at [1007, 225] on icon "remove" at bounding box center [1012, 225] width 11 height 11
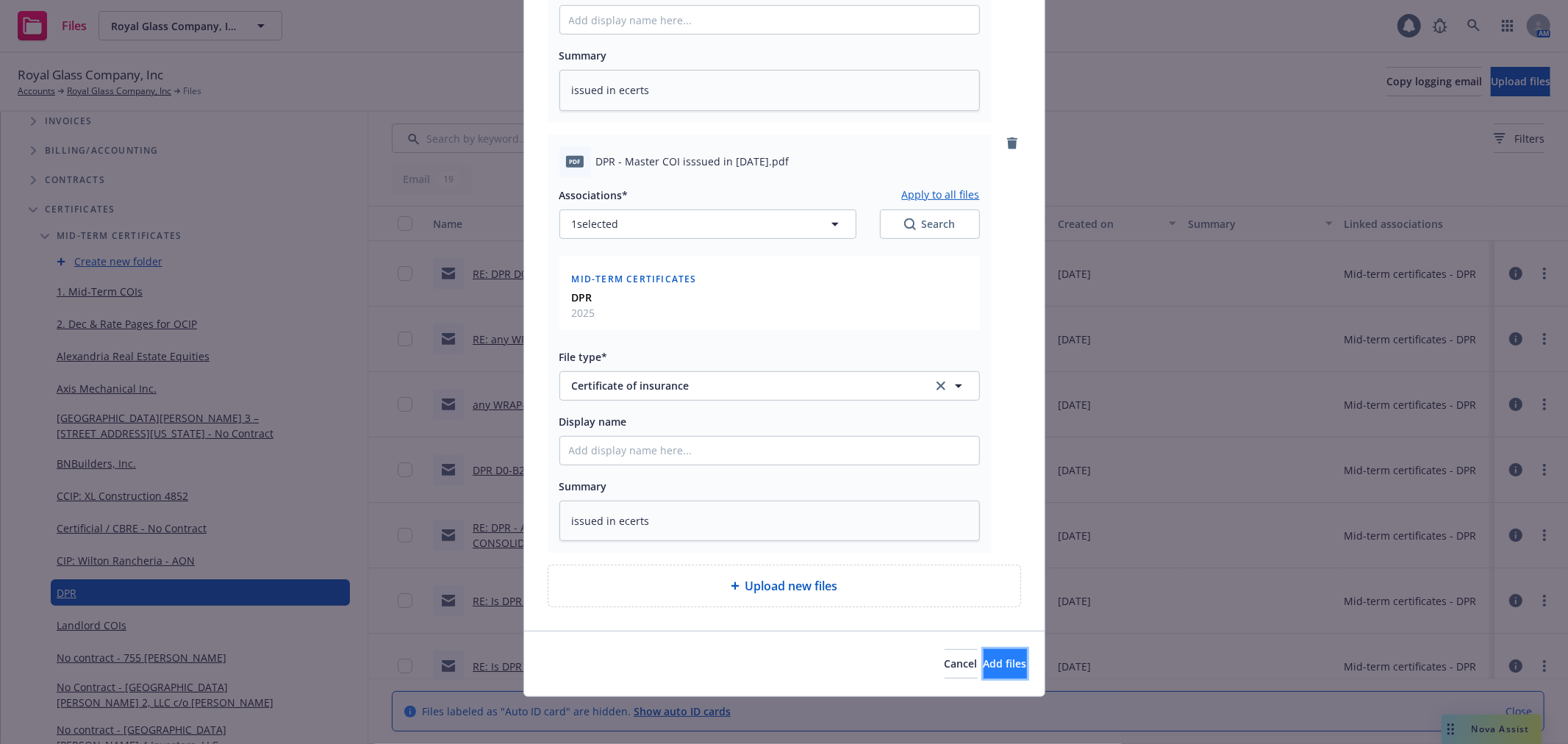
click at [984, 662] on span "Add files" at bounding box center [1005, 663] width 43 height 14
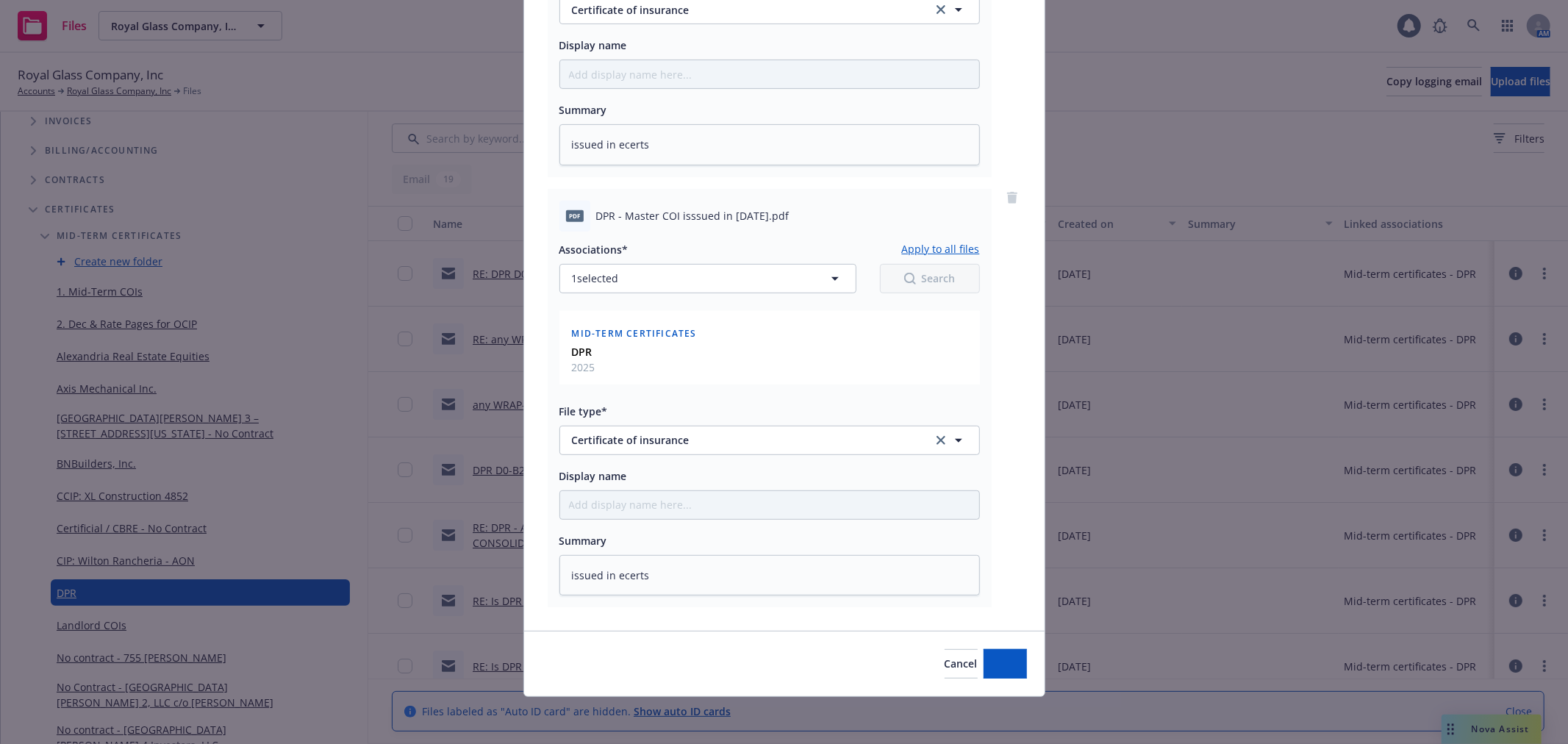
scroll to position [415, 0]
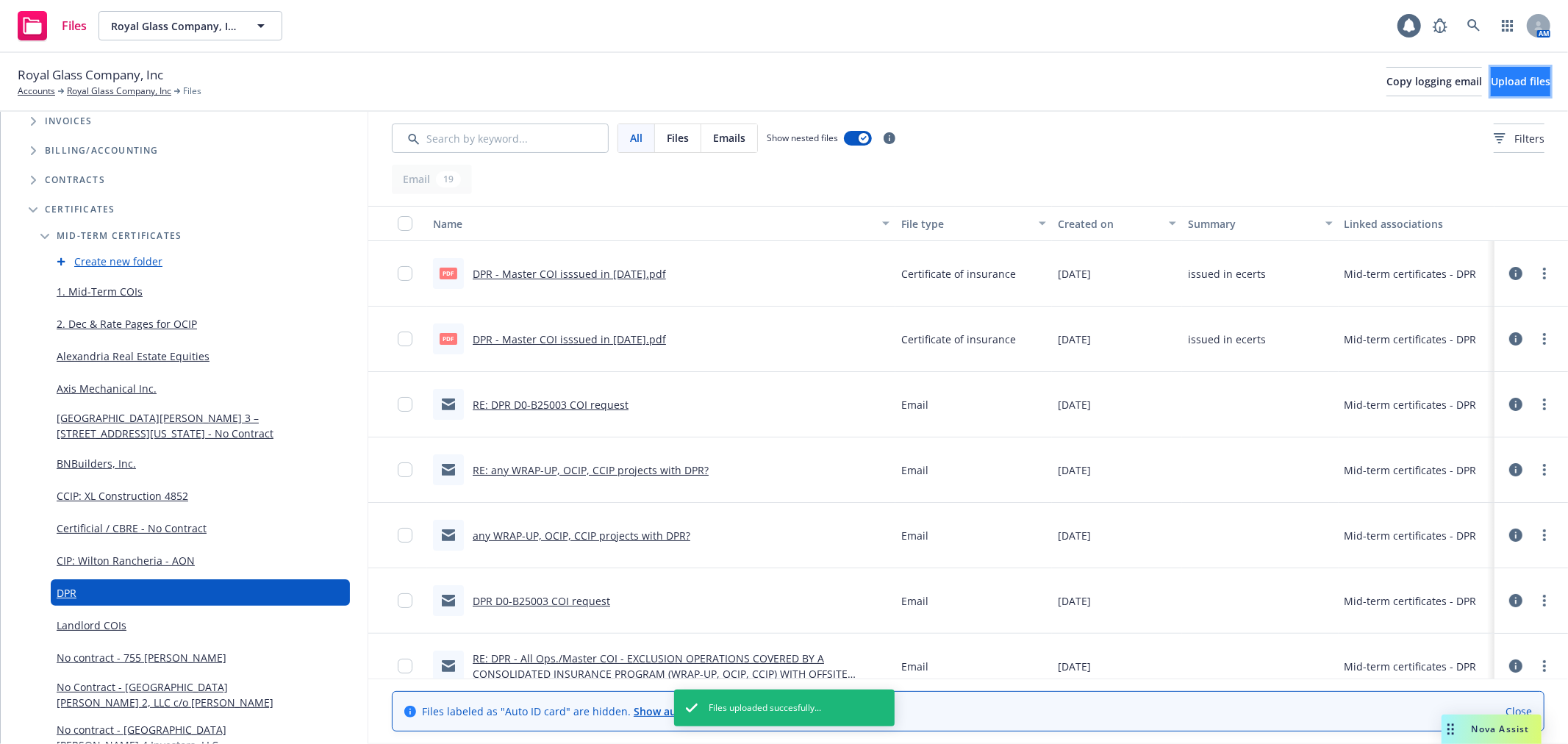
click at [1492, 83] on span "Upload files" at bounding box center [1521, 82] width 60 height 14
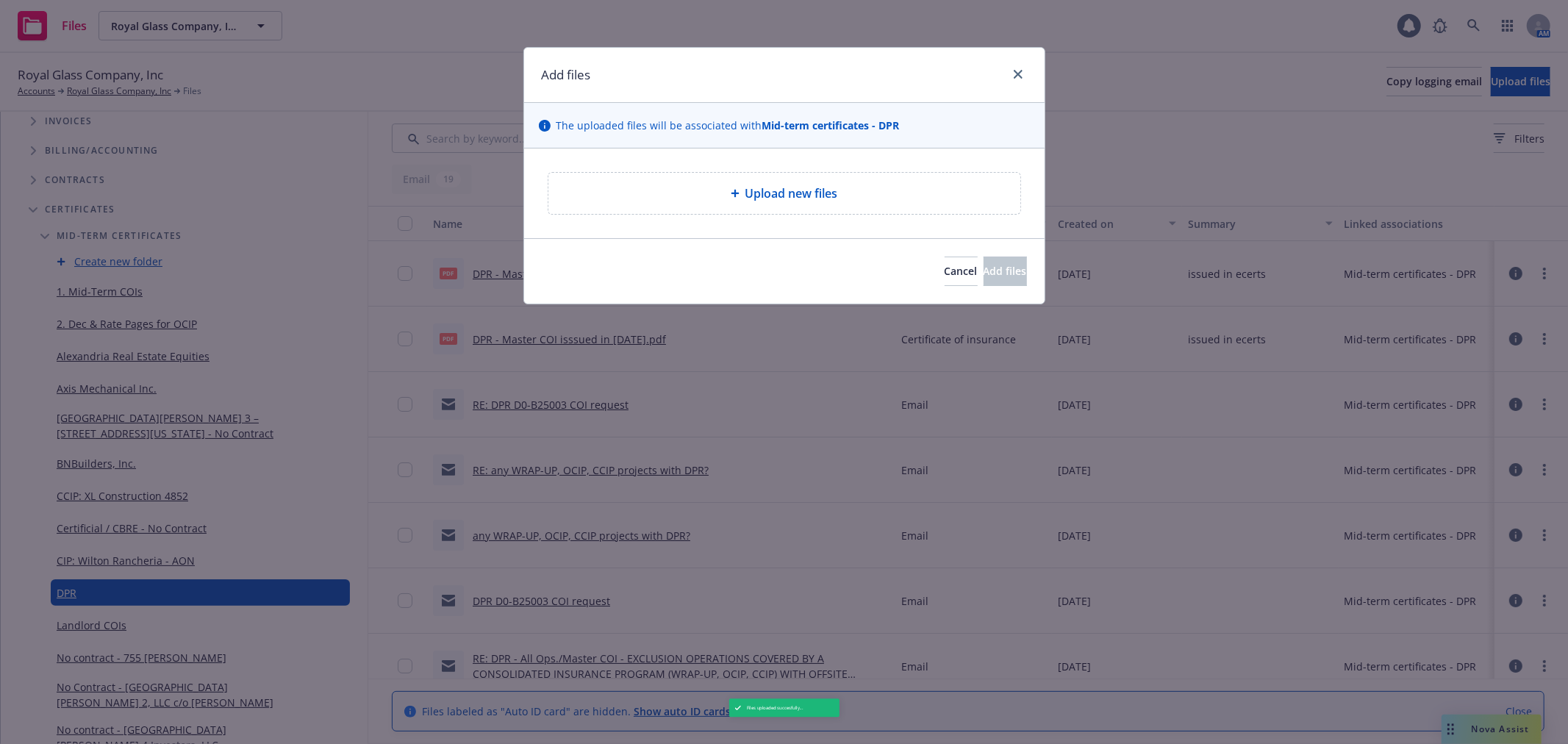
scroll to position [326, 0]
click at [754, 194] on span "Upload new files" at bounding box center [792, 193] width 93 height 18
type textarea "x"
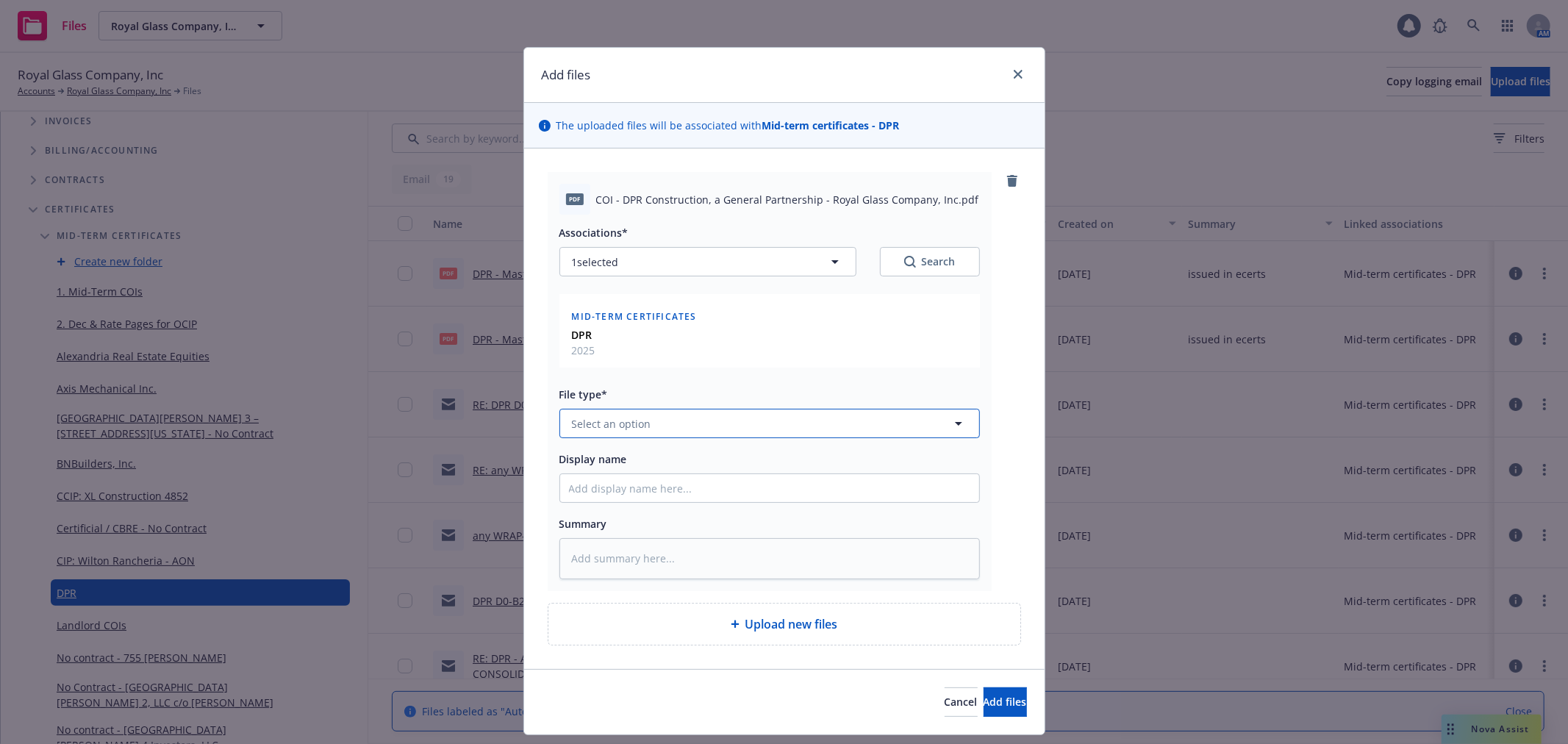
click at [637, 412] on button "Select an option" at bounding box center [769, 424] width 421 height 30
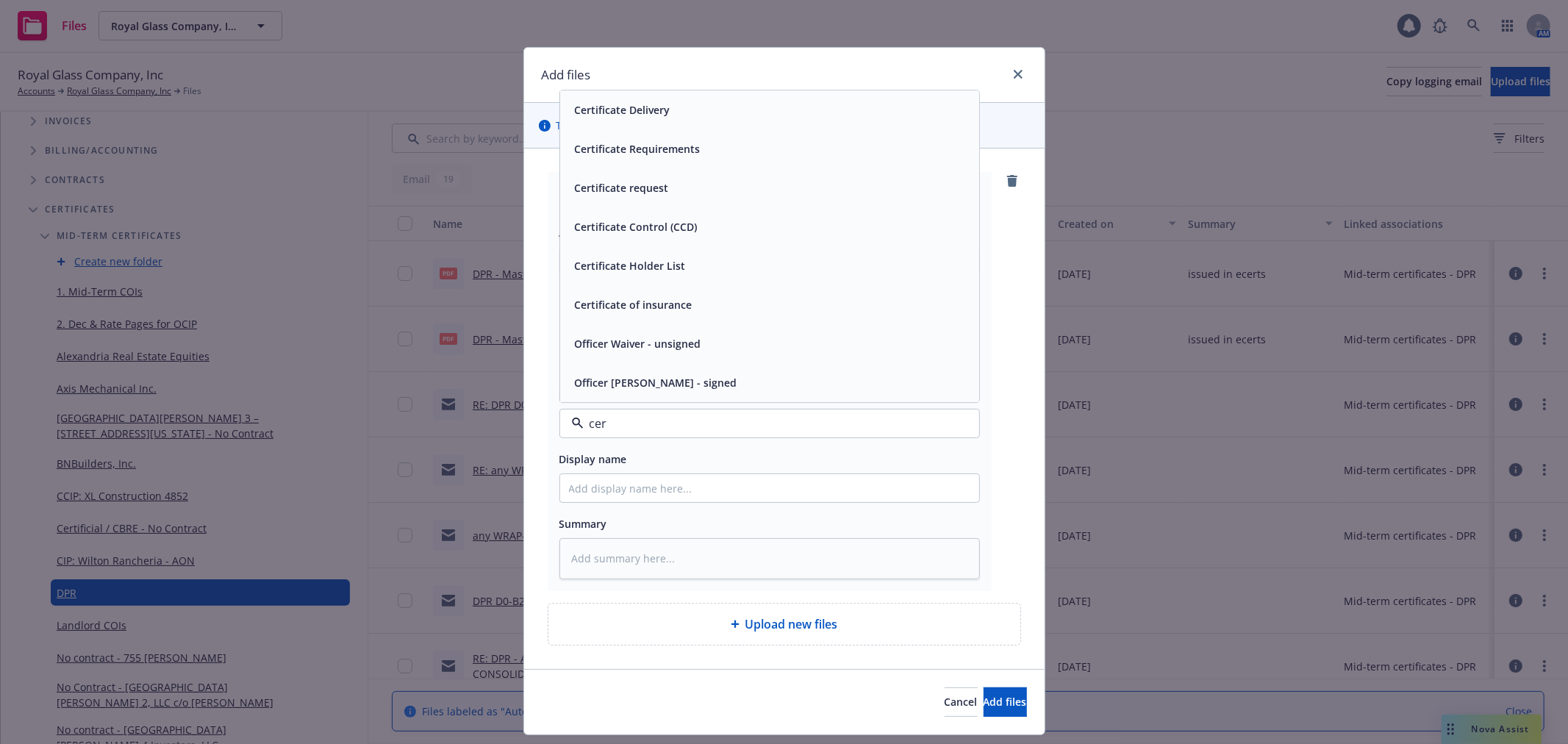
type input "cert"
click at [653, 396] on div "Certificate of insurance" at bounding box center [769, 383] width 419 height 39
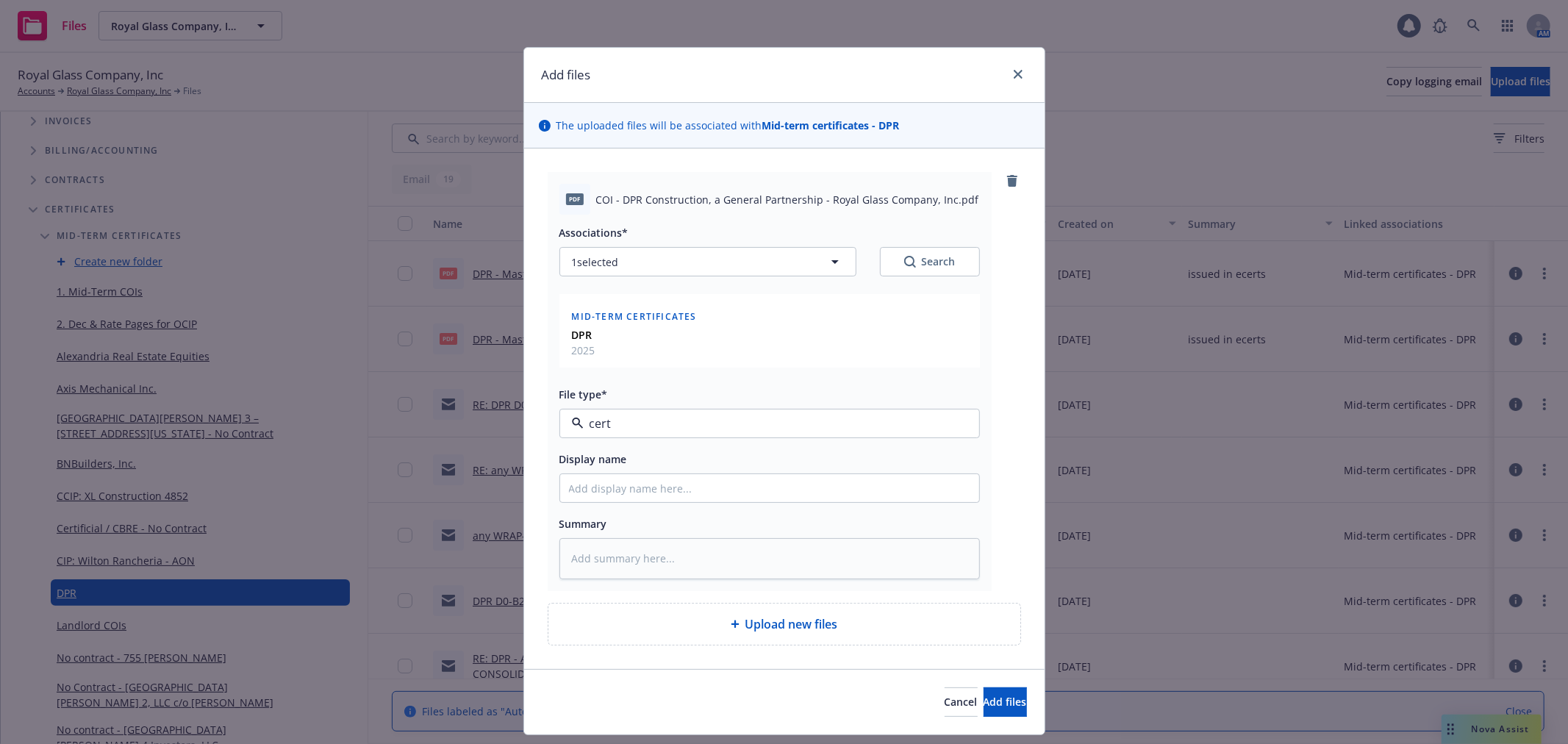
type textarea "x"
click at [670, 488] on input "Display name" at bounding box center [769, 488] width 419 height 28
type input "D"
type textarea "x"
type input "DP"
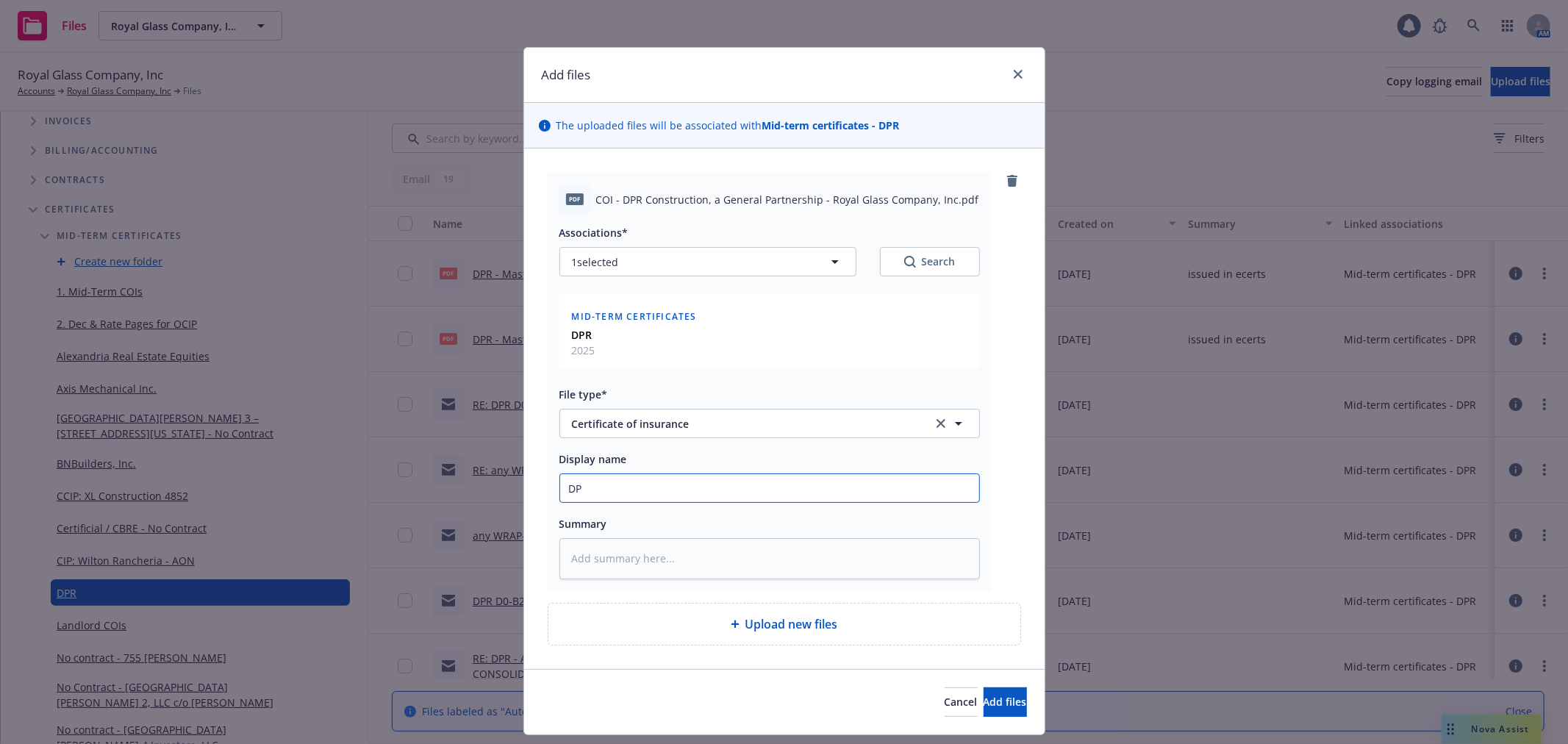
type textarea "x"
type input "DPR"
type textarea "x"
type input "DPR"
type textarea "x"
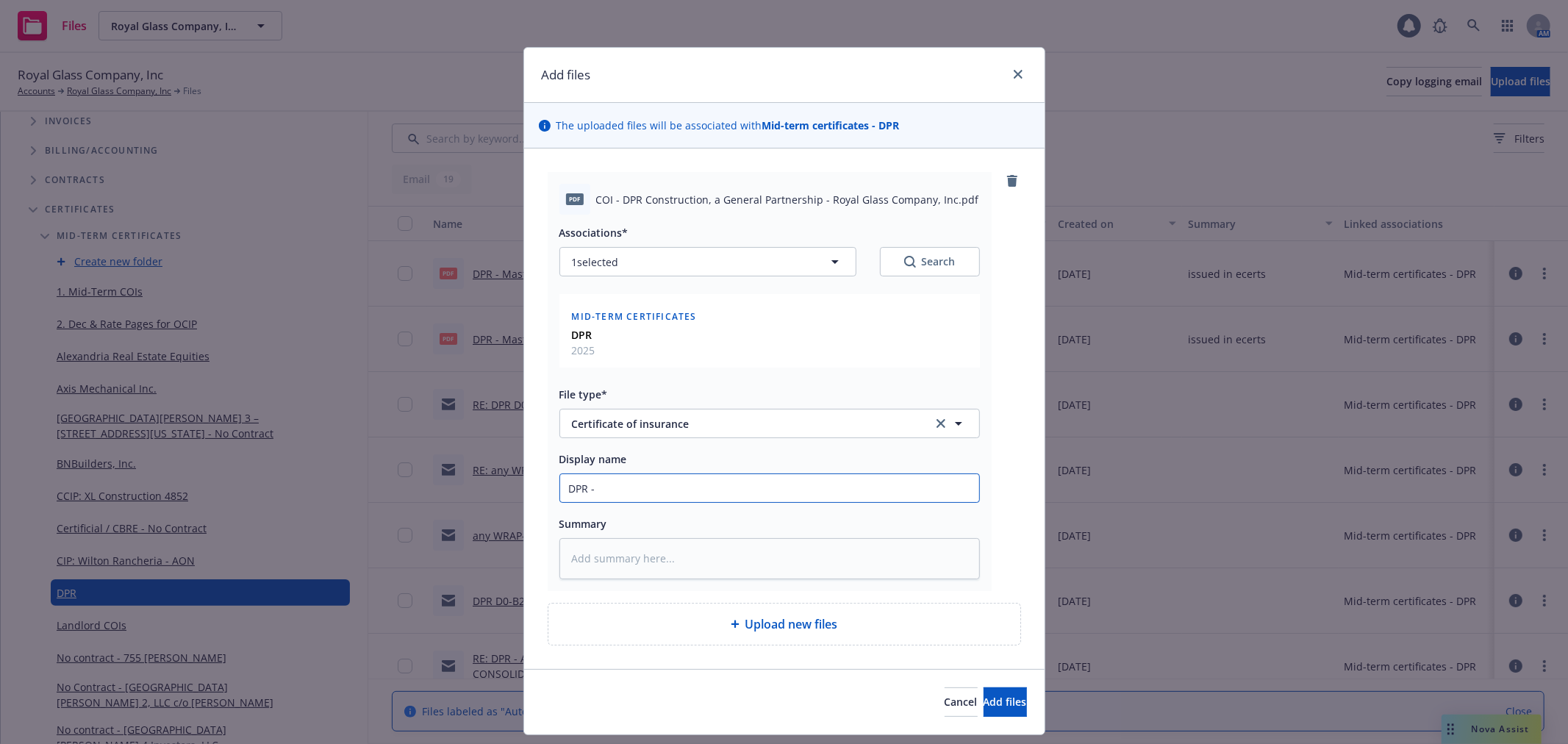
type input "DPR -"
type textarea "x"
type input "DPR - M"
type textarea "x"
type input "DPR - Ma"
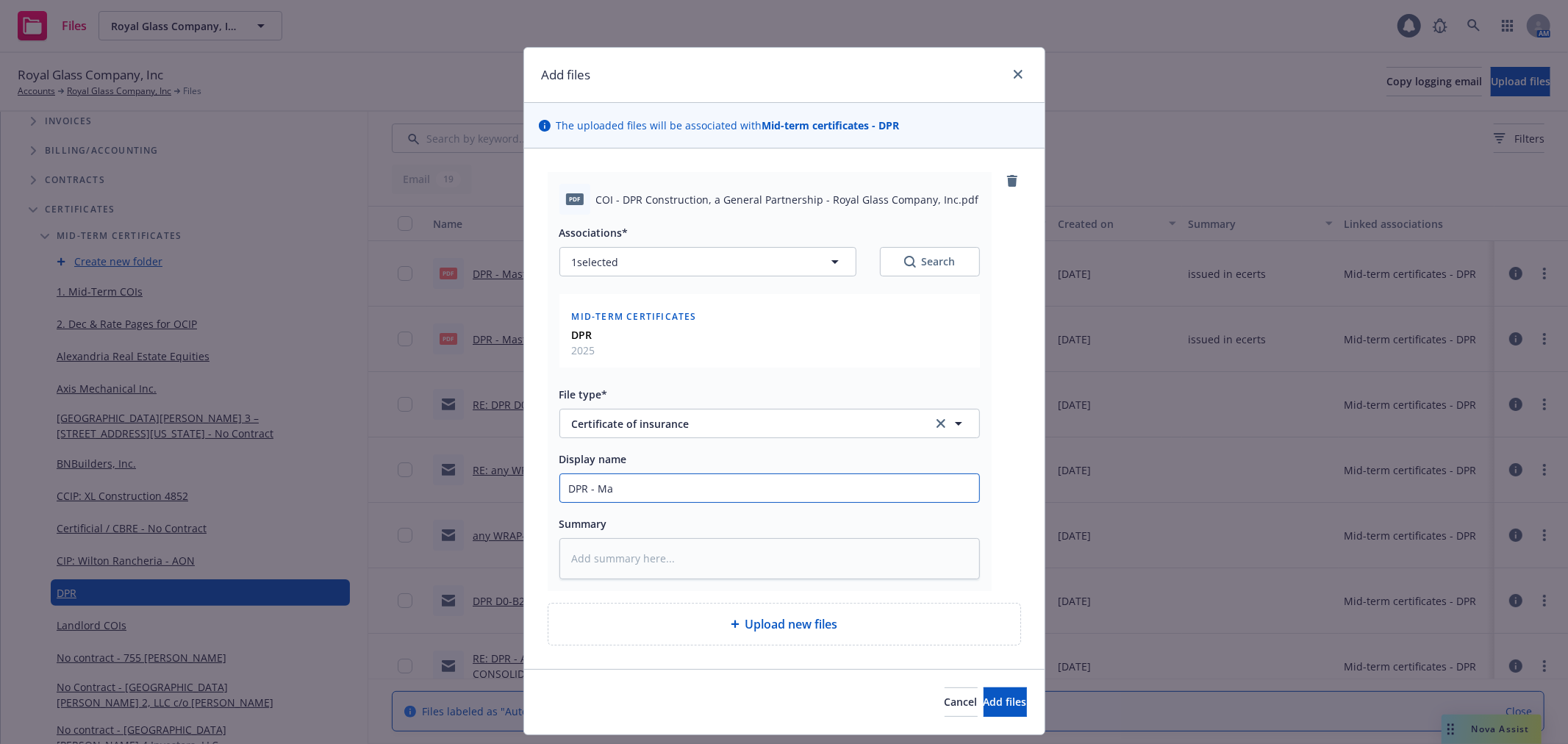
type textarea "x"
type input "DPR - Mas"
type textarea "x"
type input "DPR - Mast"
type textarea "x"
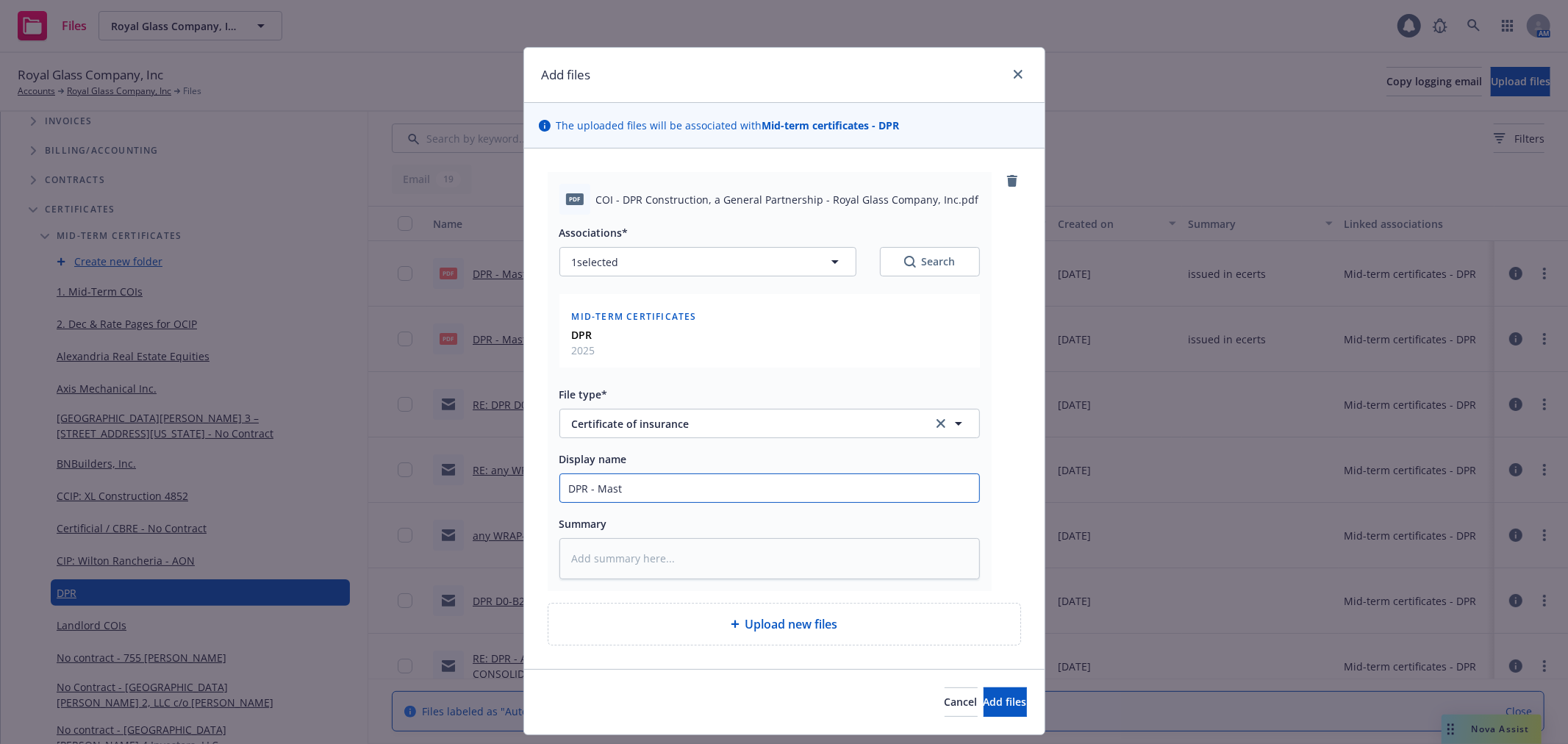
type input "DPR - Maste"
type textarea "x"
type input "DPR - Master"
type textarea "x"
type input "DPR - Master"
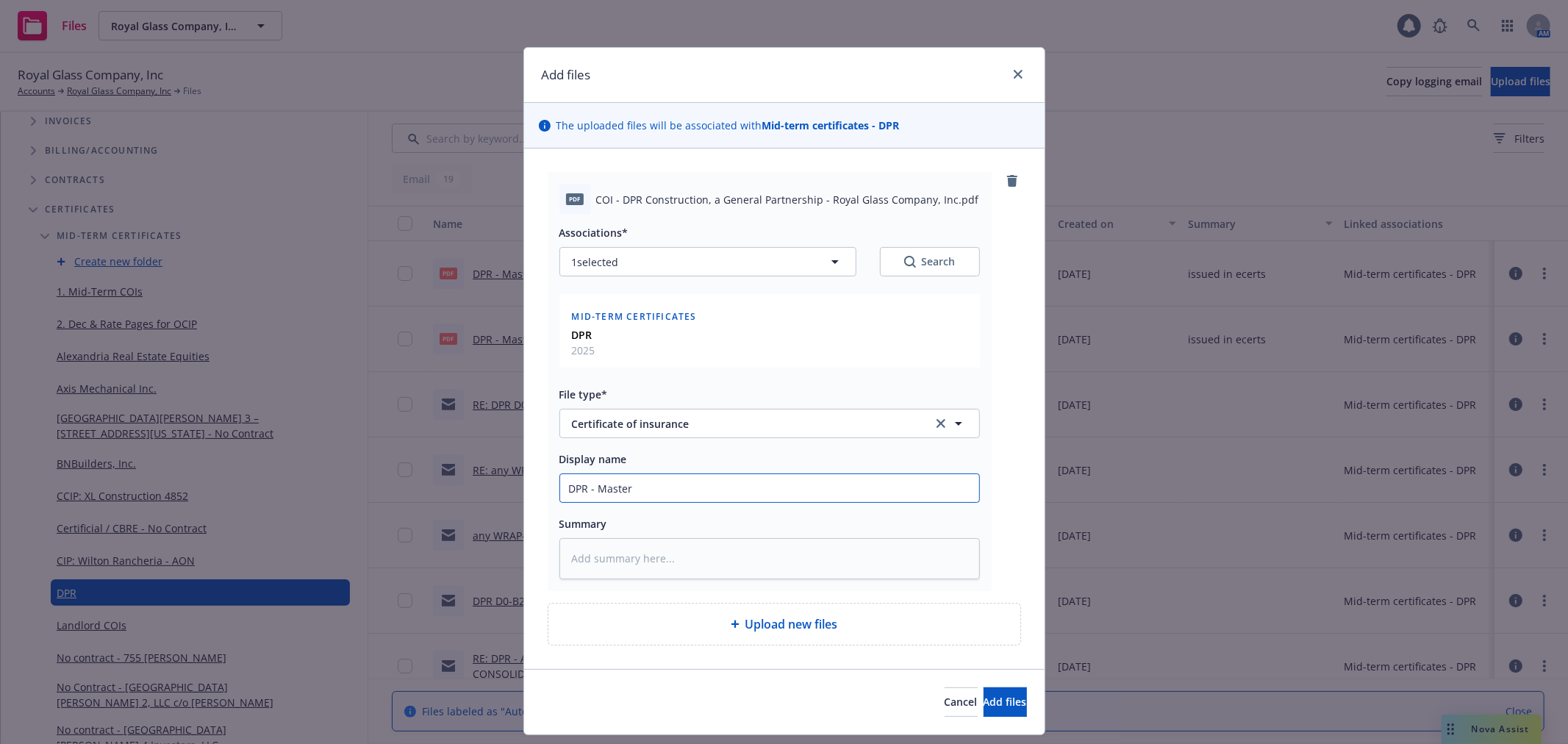
type textarea "x"
type input "DPR - Master C"
type textarea "x"
type input "DPR - Master CO"
type textarea "x"
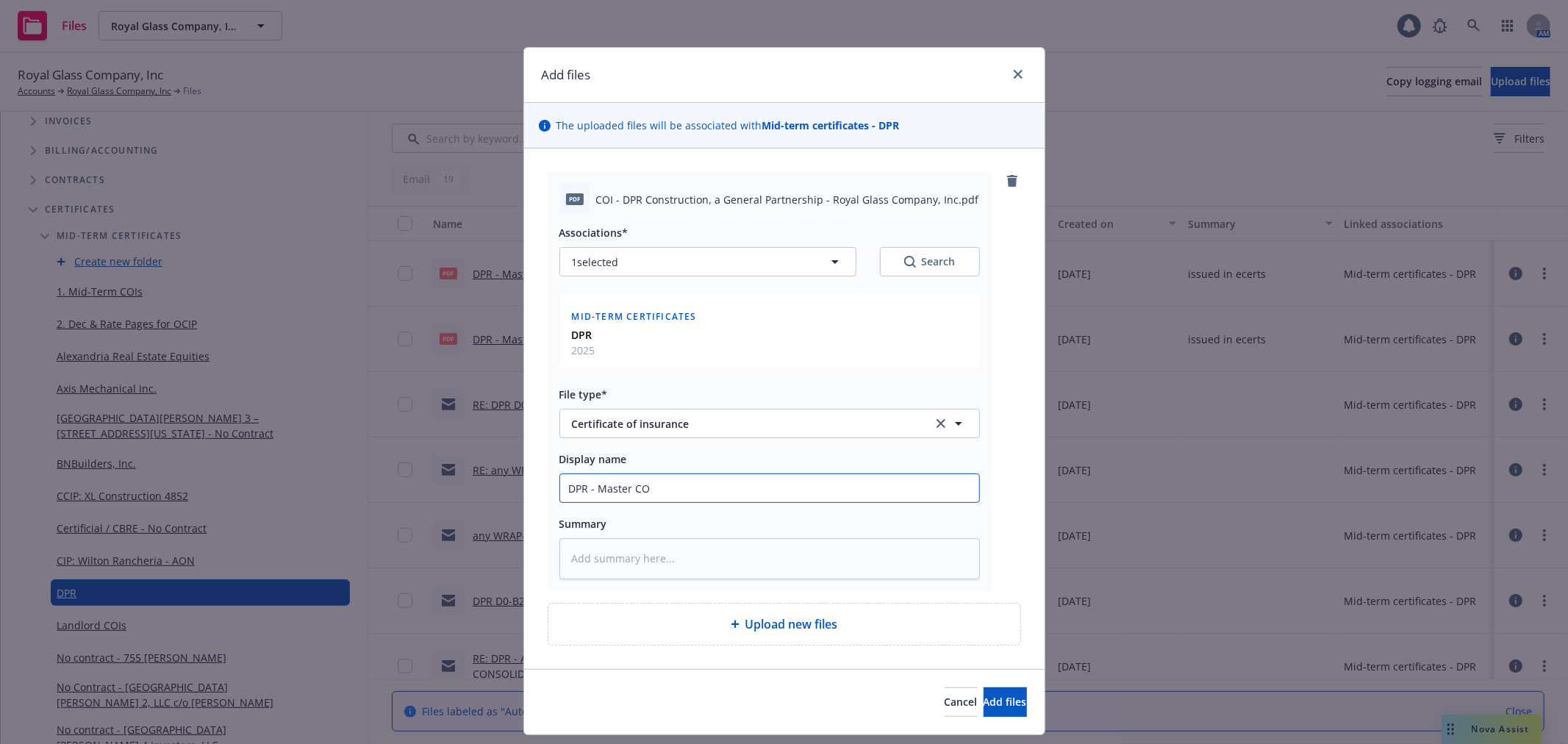
type input "DPR - Master COI"
type textarea "x"
type input "DPR - Master COI"
type textarea "x"
type input "DPR - Master COI o"
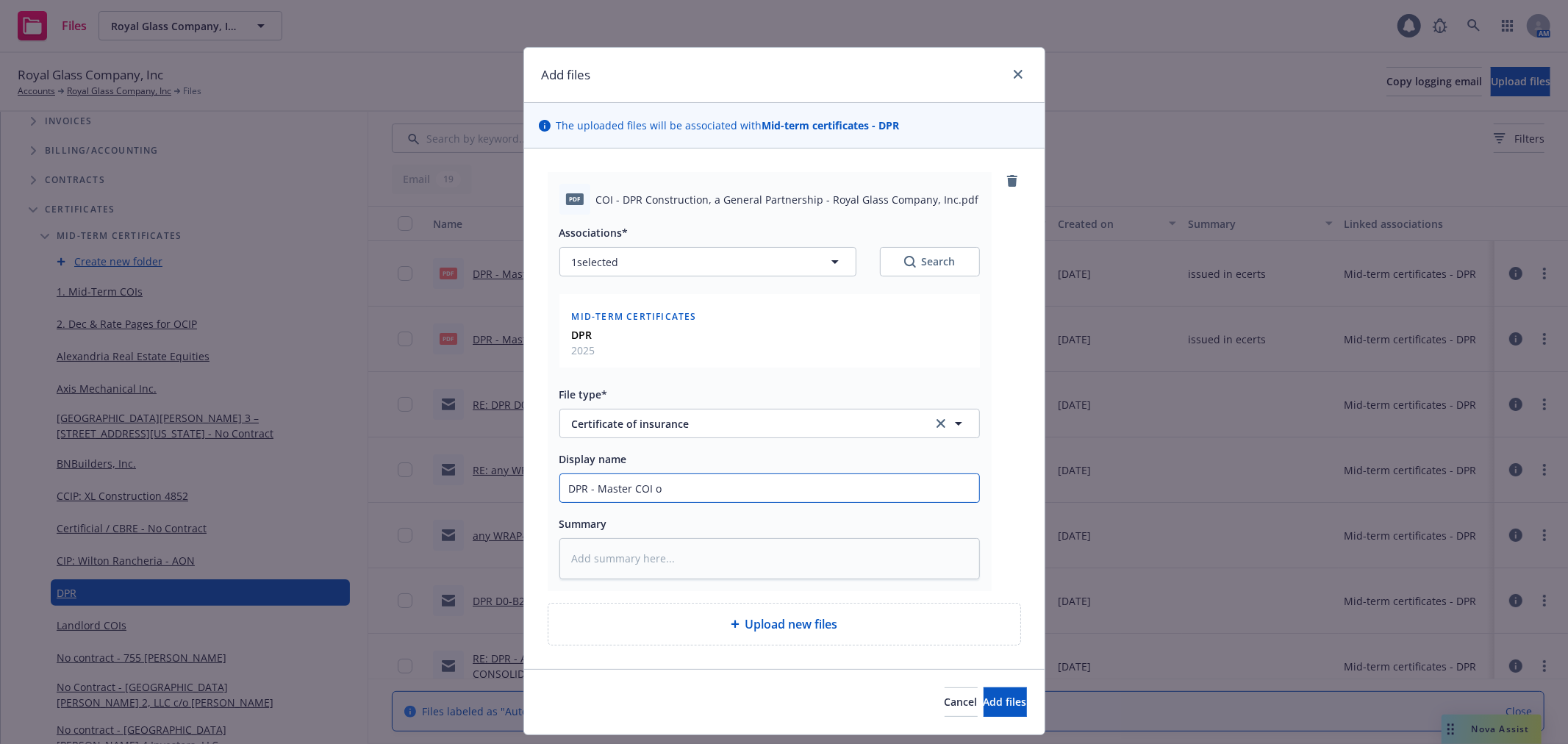
type textarea "x"
type input "DPR - Master COI os"
type textarea "x"
type input "DPR - Master COI o"
type textarea "x"
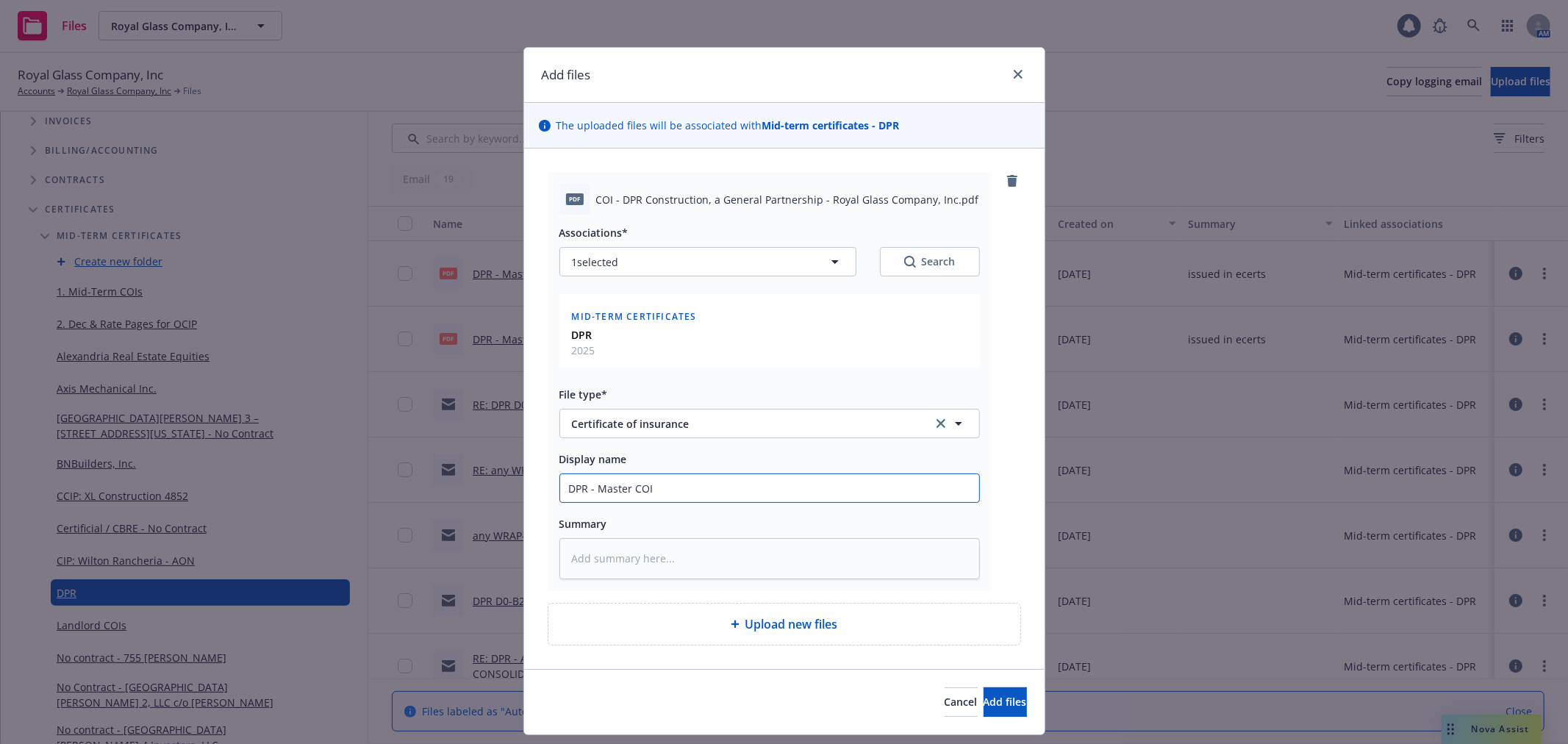
type input "DPR - Master COI i"
type textarea "x"
type input "DPR - Master COI io"
type textarea "x"
type input "DPR - Master COI ios"
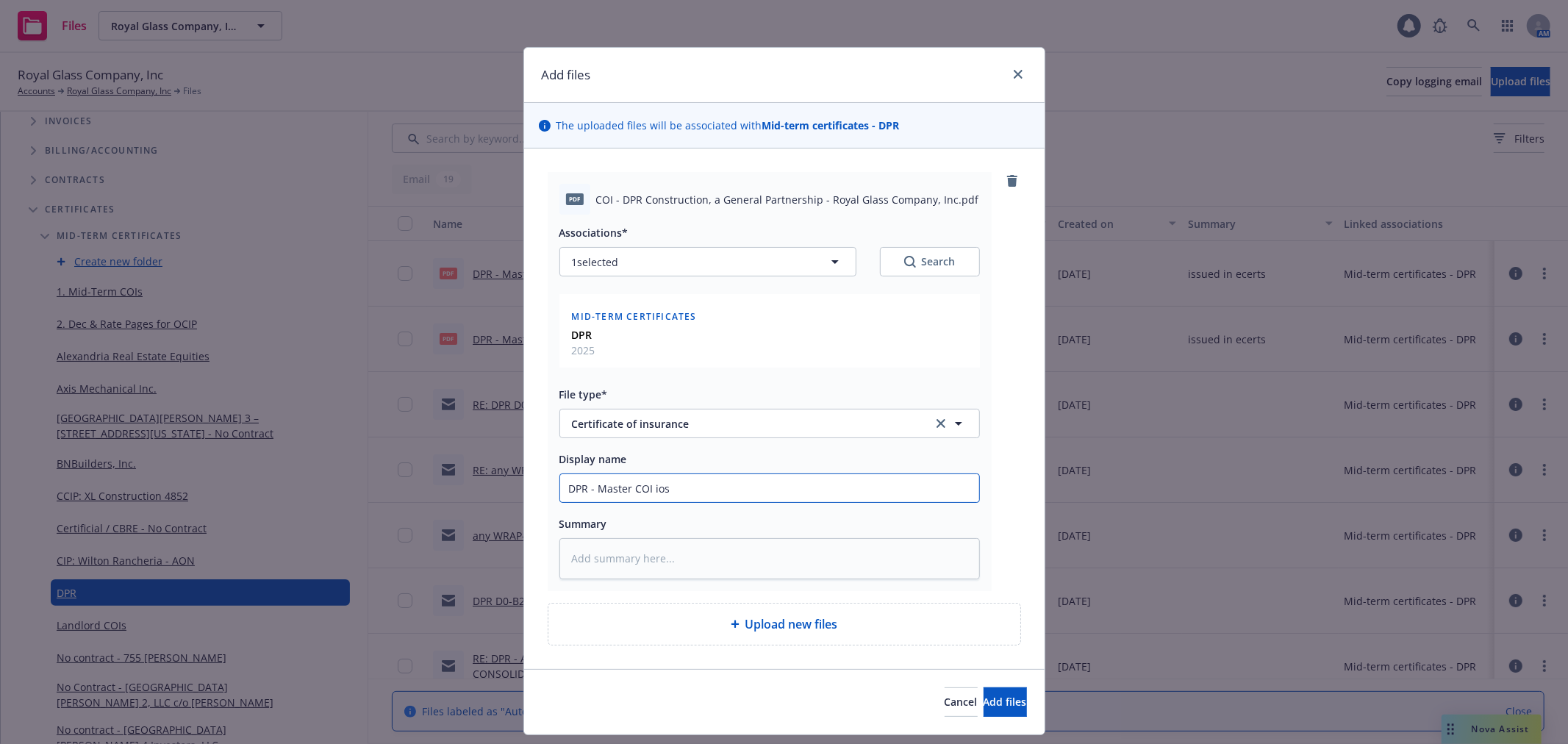
type textarea "x"
type input "DPR - Master COI ioss"
type textarea "x"
type input "DPR - Master COI ios"
type textarea "x"
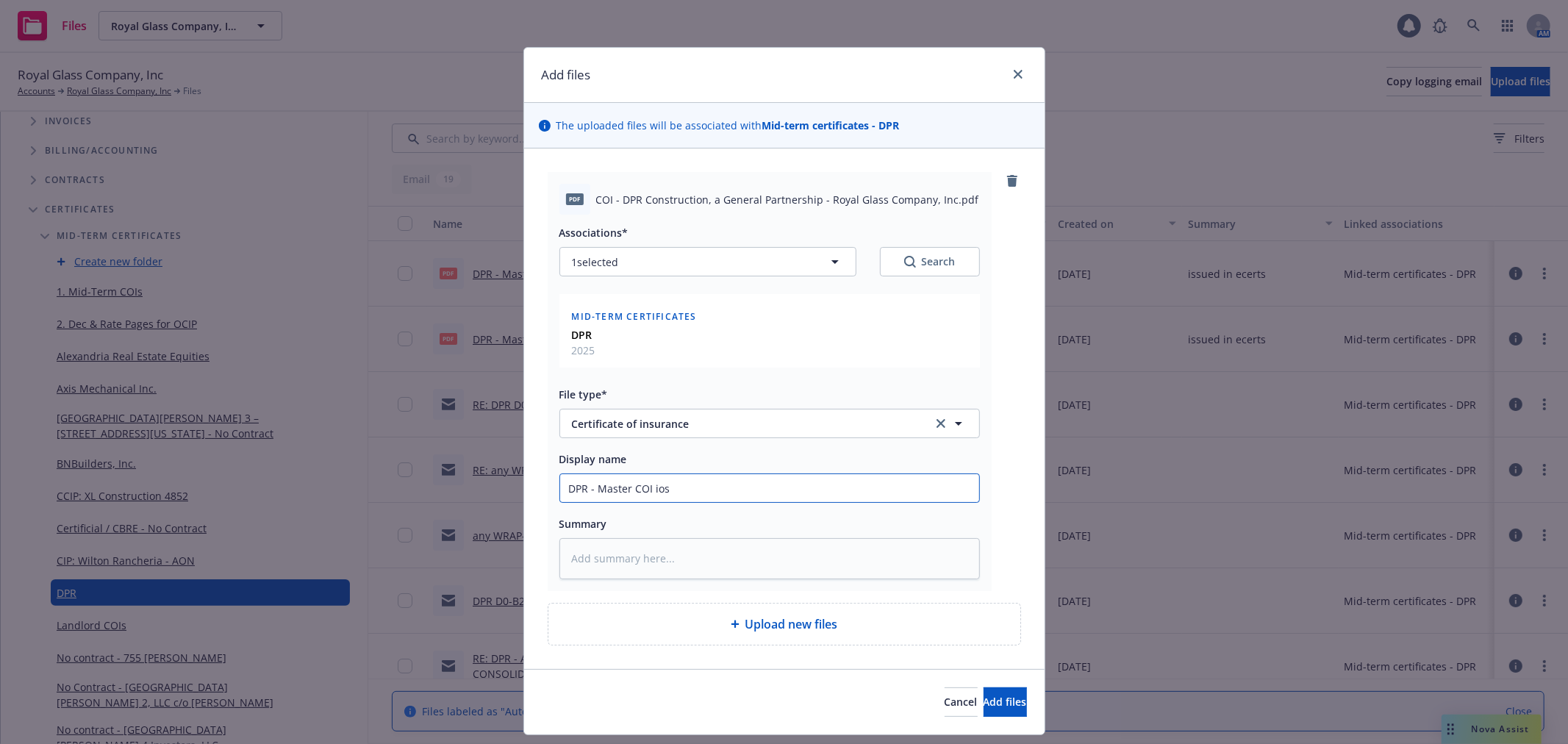
type input "DPR - Master COI io"
type textarea "x"
type input "DPR - Master COI i"
type textarea "x"
type input "DPR - Master COI is"
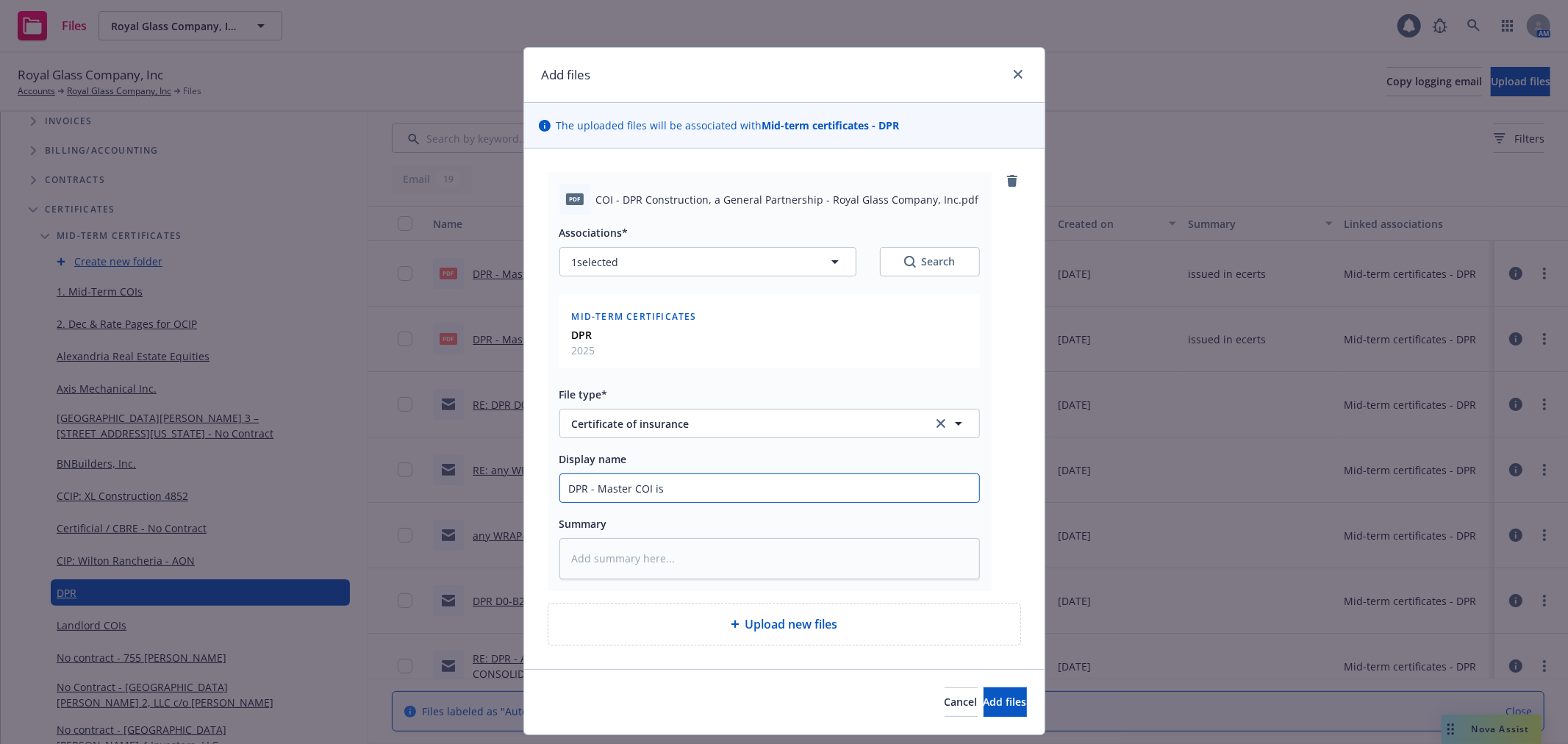
type textarea "x"
type input "DPR - Master COI iss"
type textarea "x"
type input "DPR - Master COI issu"
type textarea "x"
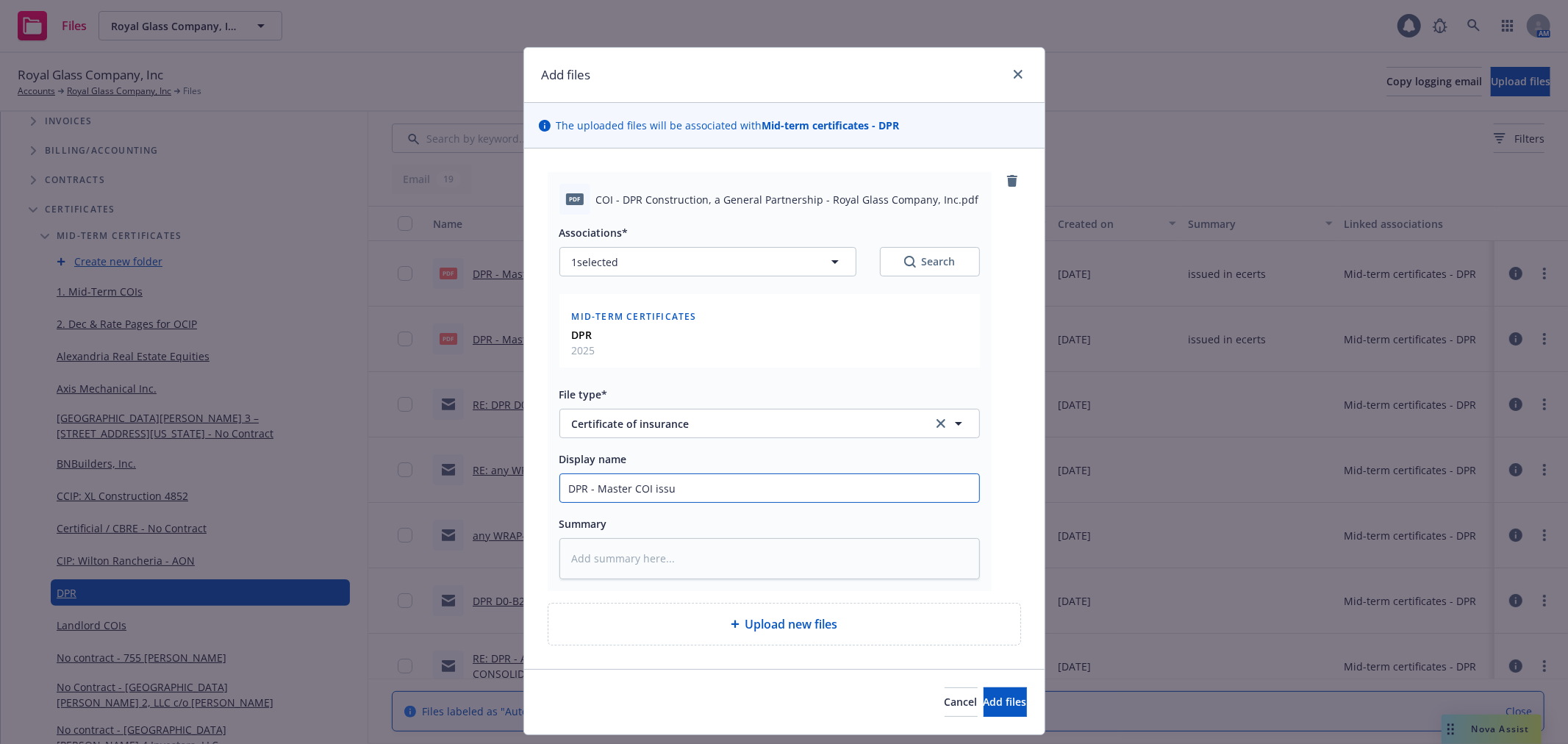
type input "DPR - Master COI issue"
type textarea "x"
type input "DPR - Master COI issued"
type textarea "x"
type input "DPR - Master COI issued i"
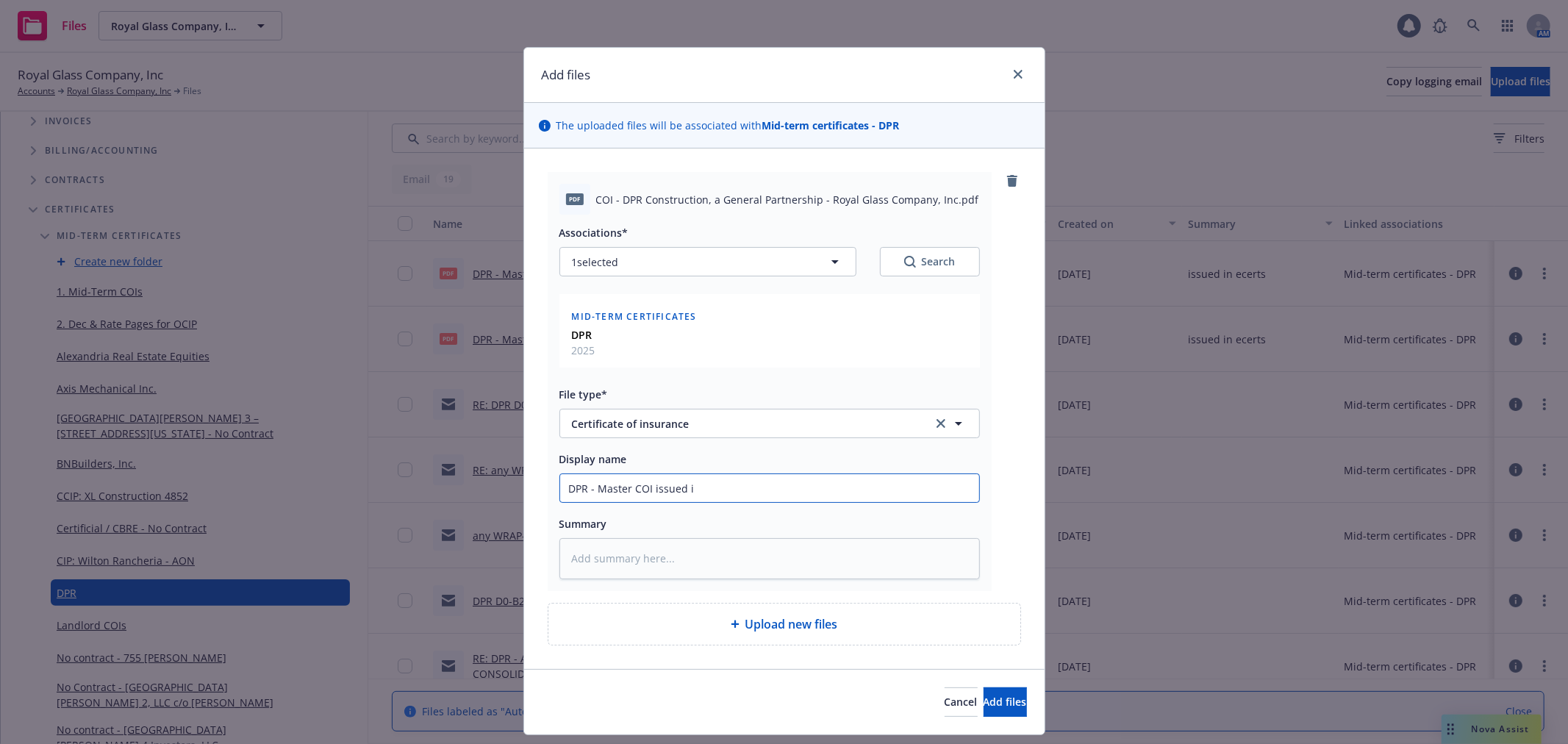
type textarea "x"
type input "DPR - Master COI issued in"
type textarea "x"
type input "DPR - Master COI issued in"
type textarea "x"
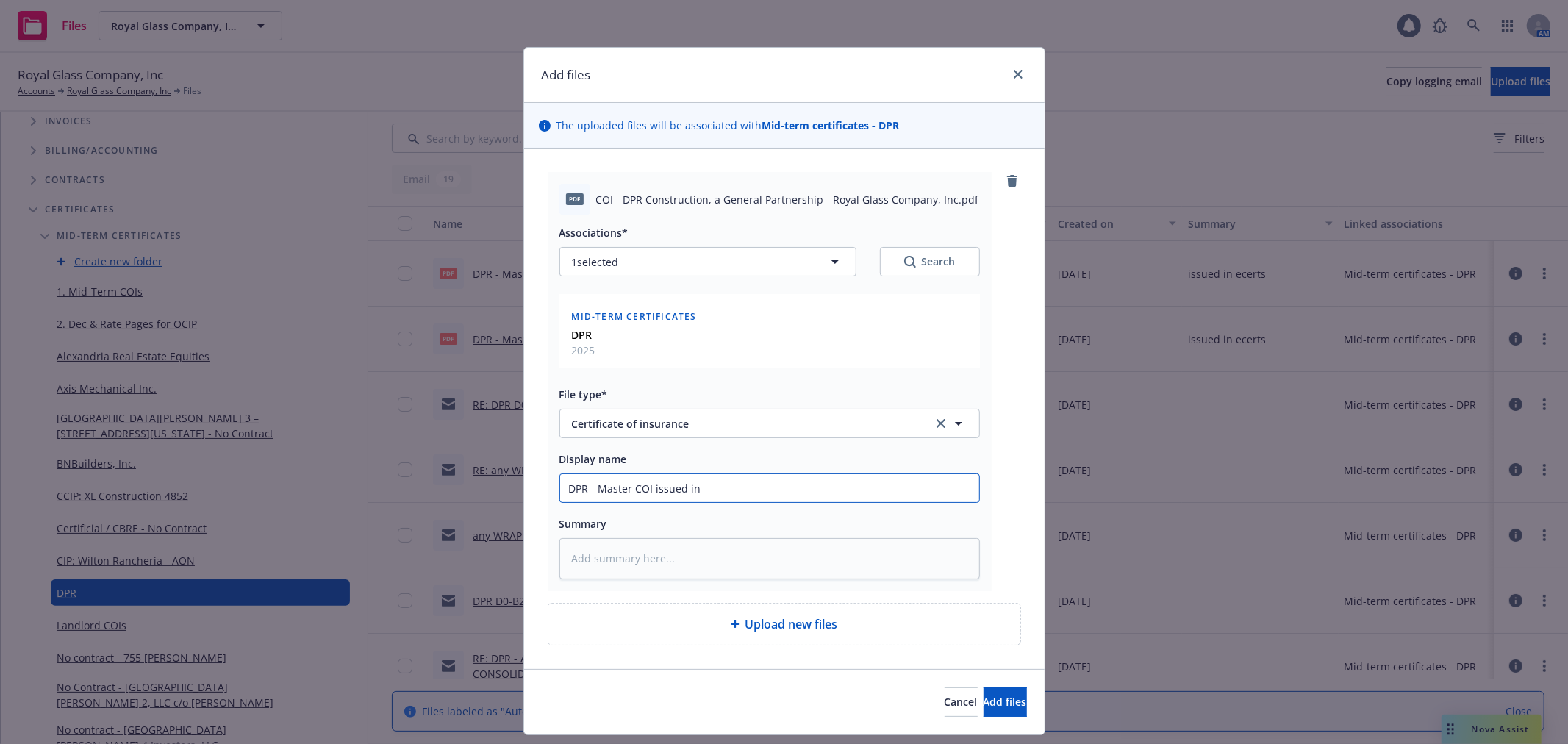
type input "DPR - Master COI issued in 2"
type textarea "x"
type input "DPR - Master COI issued in 20"
type textarea "x"
type input "DPR - Master COI issued in 202"
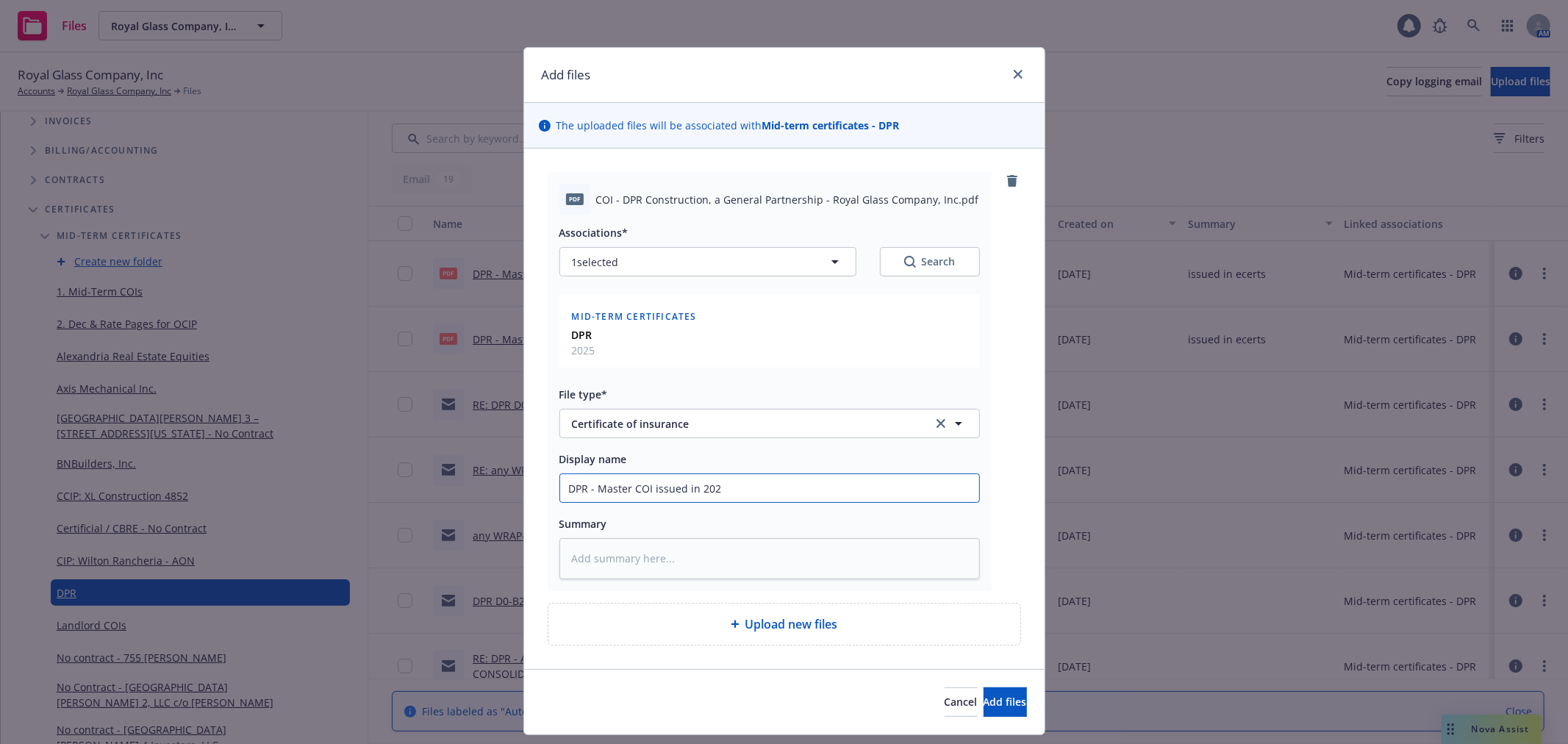
type textarea "x"
type input "DPR - Master COI issued in 2025"
click at [989, 699] on span "Add files" at bounding box center [1005, 701] width 43 height 14
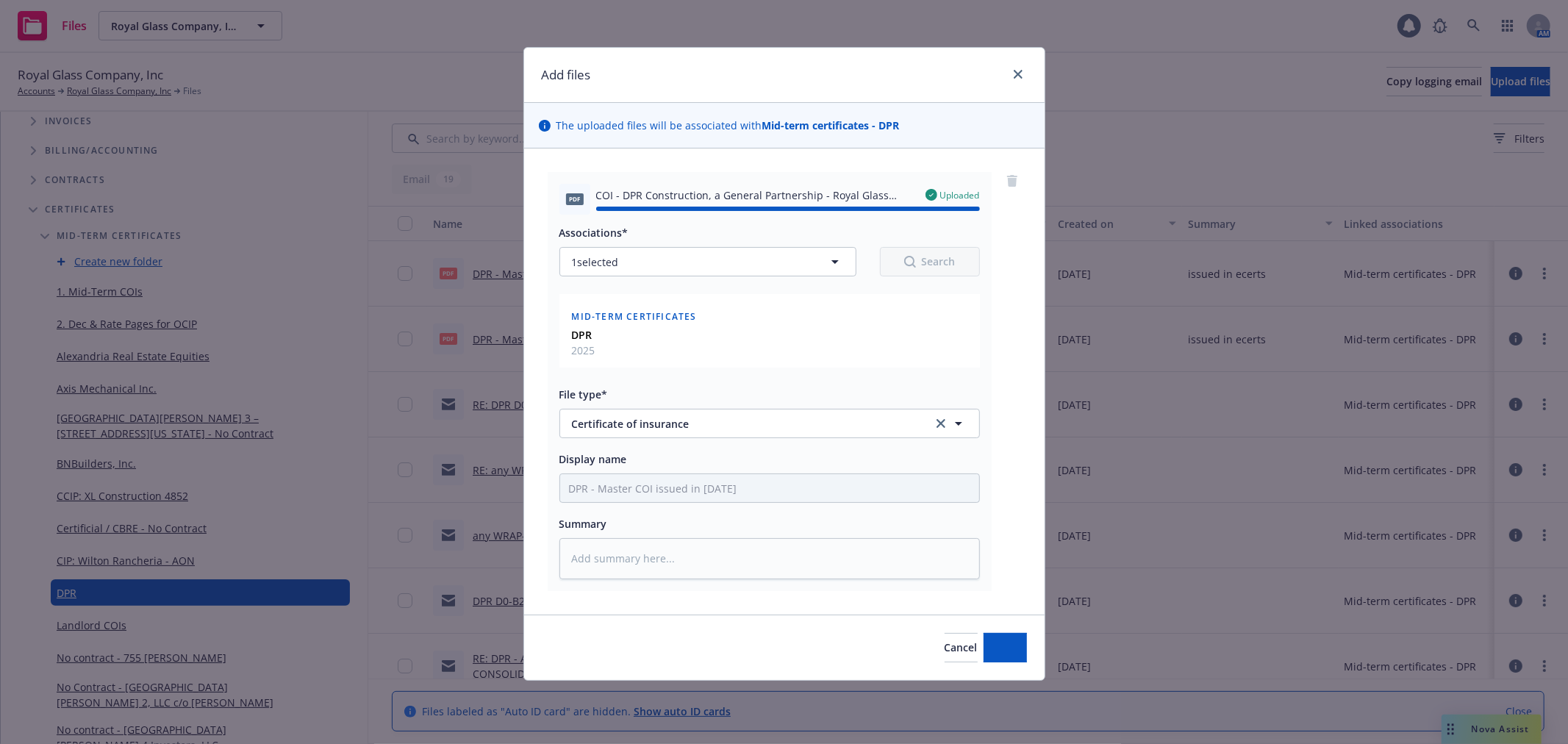
type textarea "x"
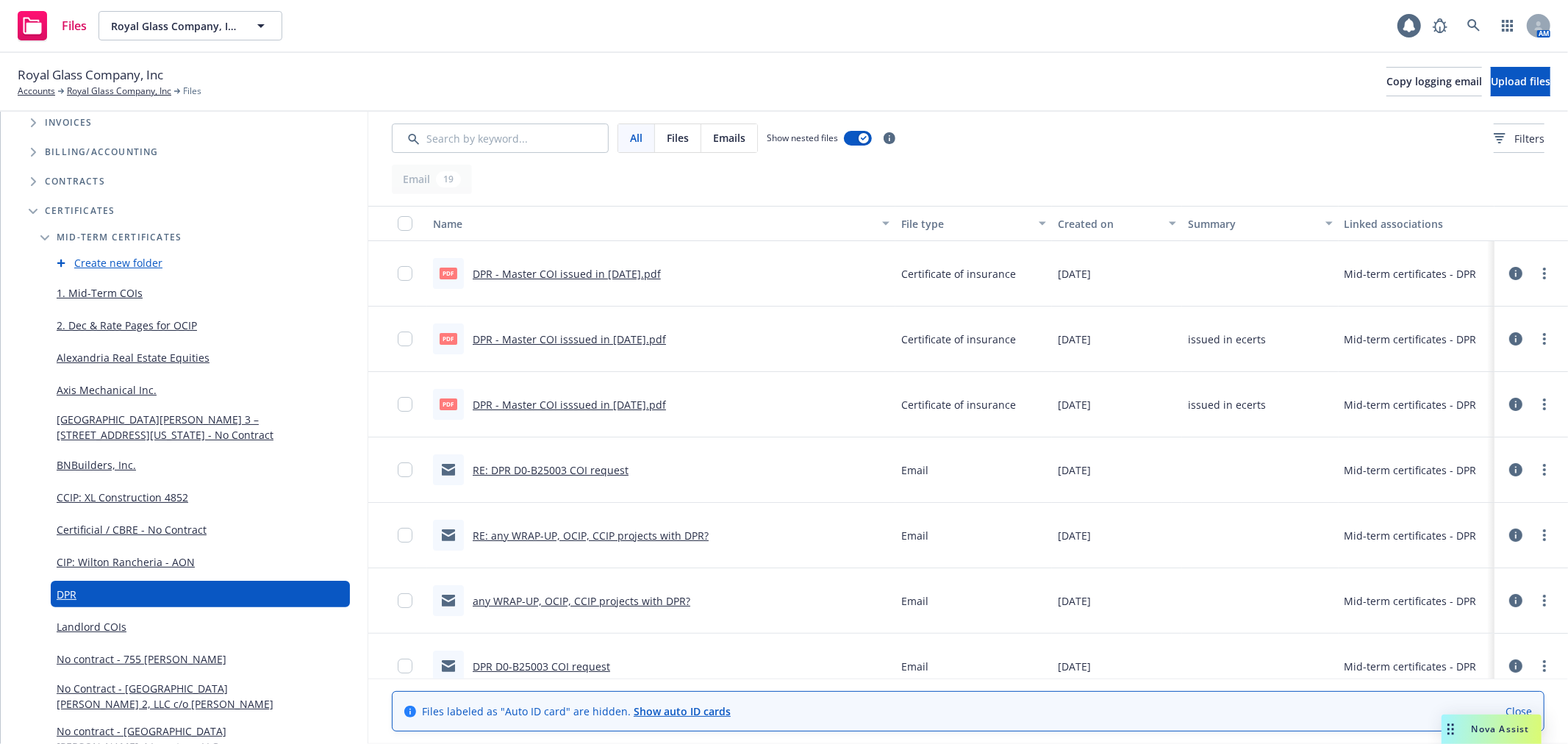
scroll to position [326, 0]
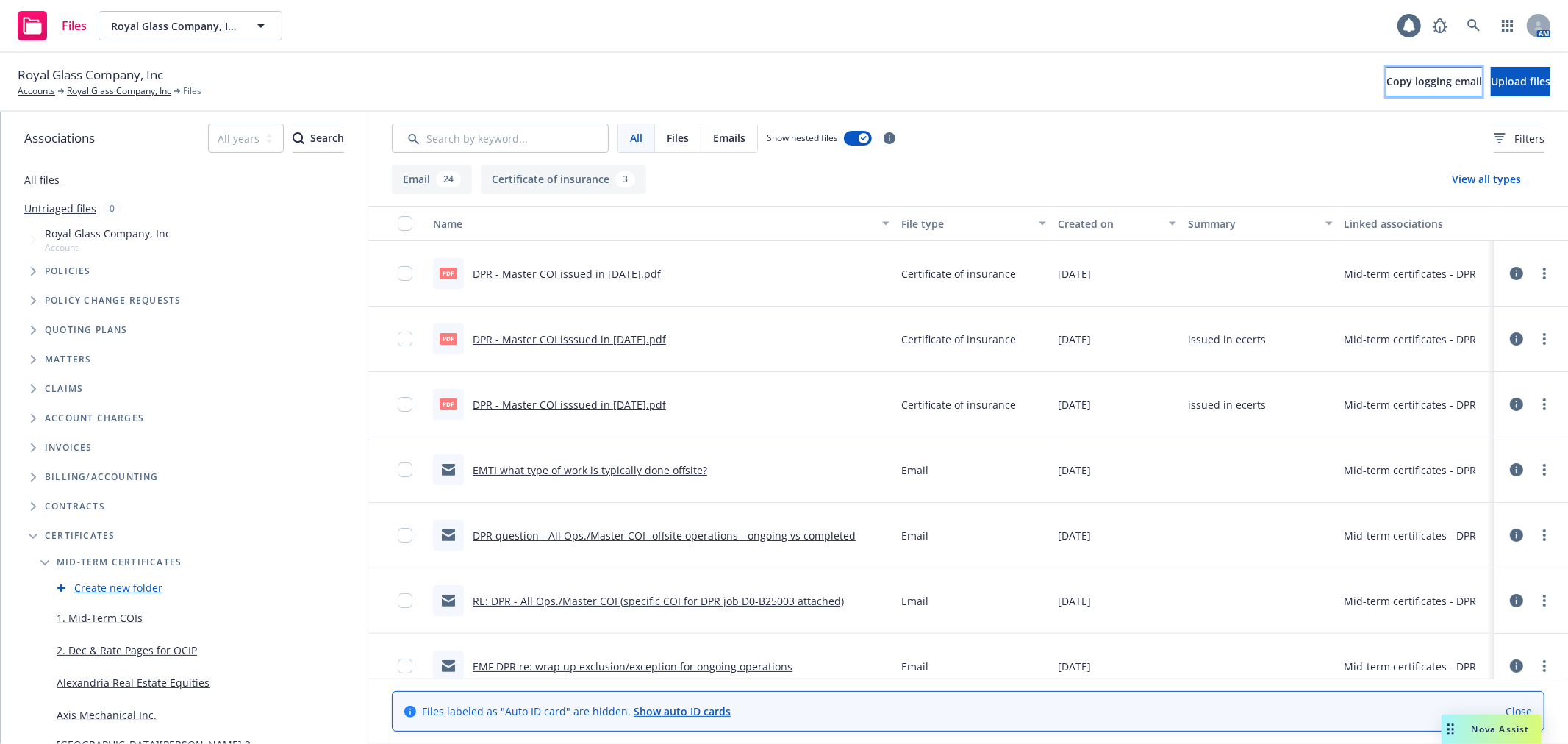
click at [1387, 90] on button "Copy logging email" at bounding box center [1435, 82] width 96 height 30
click at [1387, 75] on span "Copy logging email" at bounding box center [1435, 82] width 96 height 14
click at [1387, 71] on button "Copy logging email" at bounding box center [1435, 82] width 96 height 30
click at [1387, 83] on span "Copy logging email" at bounding box center [1435, 82] width 96 height 14
click at [91, 94] on link "Royal Glass Company, Inc" at bounding box center [119, 90] width 104 height 13
